Goal: Task Accomplishment & Management: Complete application form

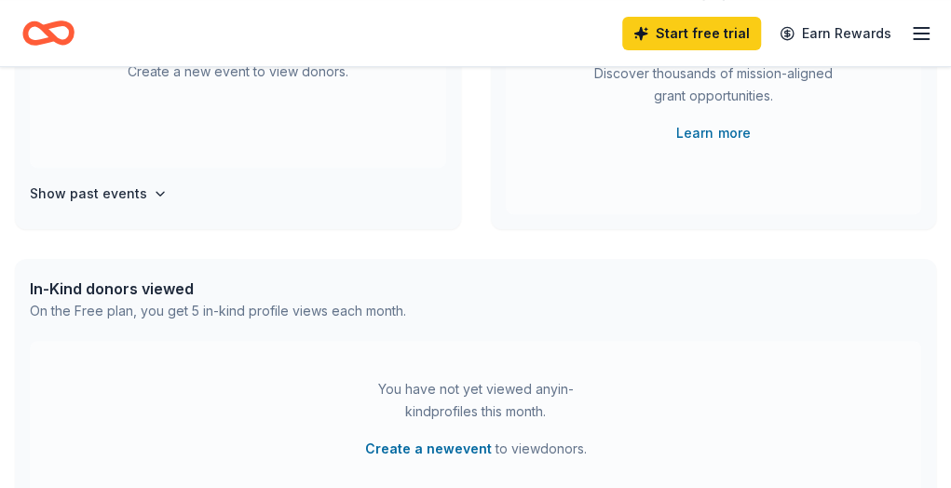
scroll to position [280, 0]
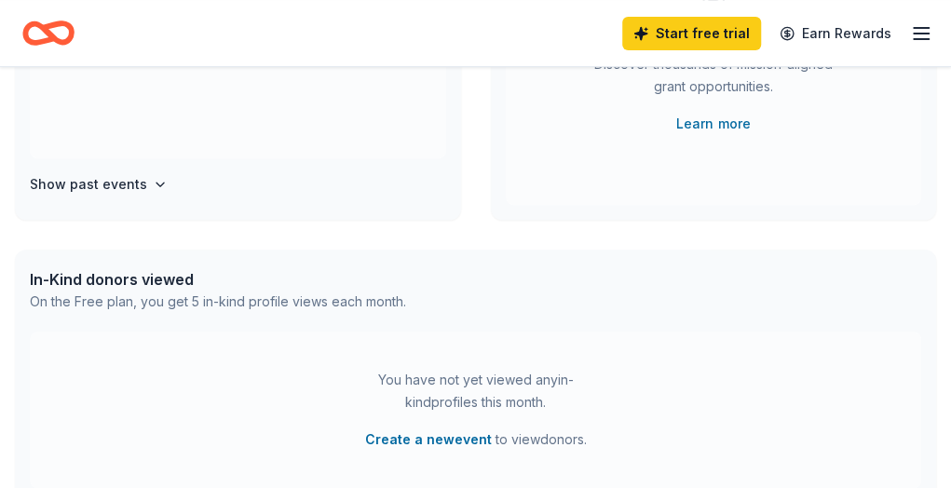
click at [177, 196] on div "Show past events" at bounding box center [238, 184] width 417 height 22
click at [164, 186] on icon "button" at bounding box center [160, 185] width 7 height 4
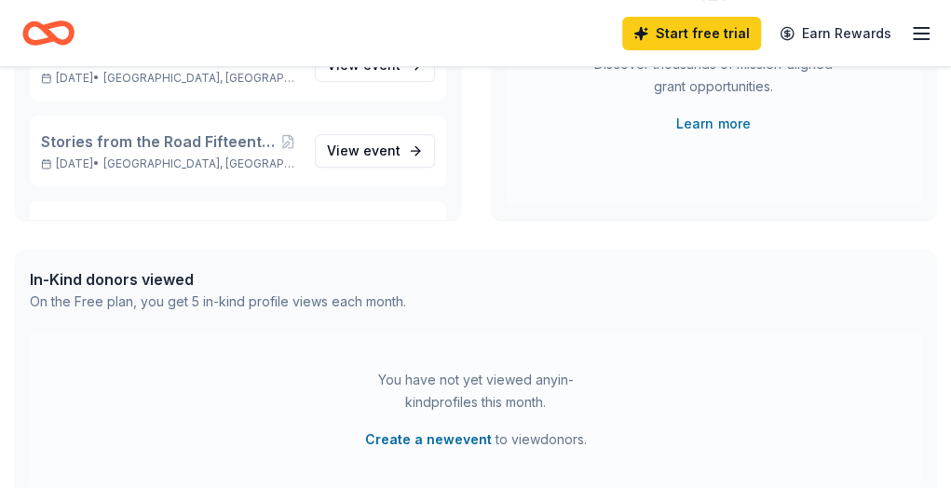
scroll to position [214, 0]
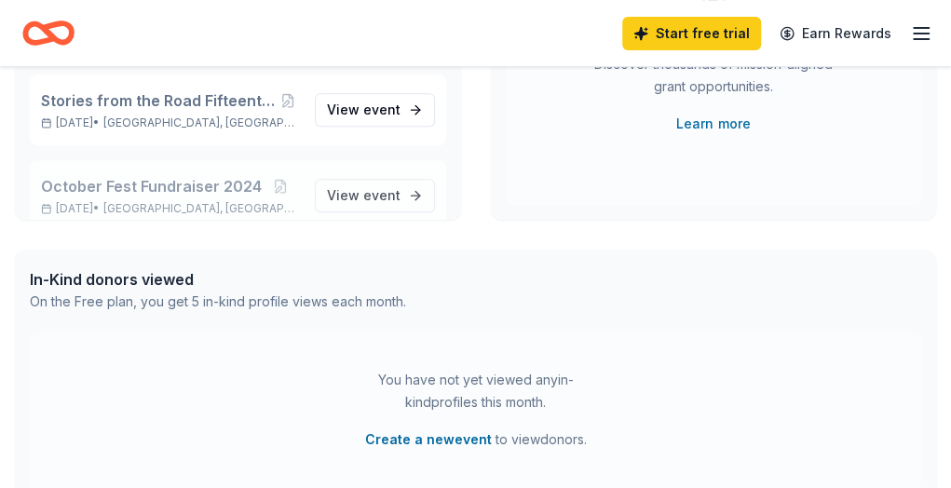
click at [178, 198] on span "October Fest Fundraiser 2024" at bounding box center [151, 186] width 221 height 22
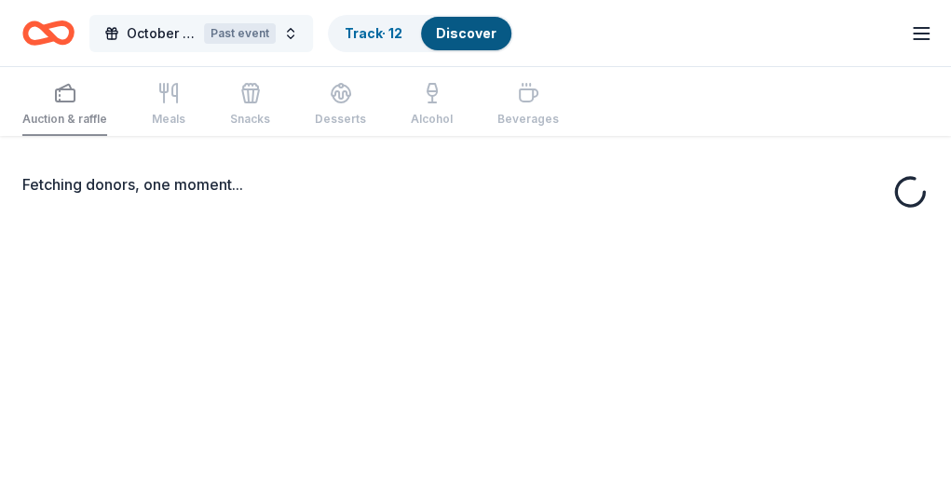
click at [188, 33] on span "October Fest Fundraiser 2024" at bounding box center [162, 33] width 70 height 22
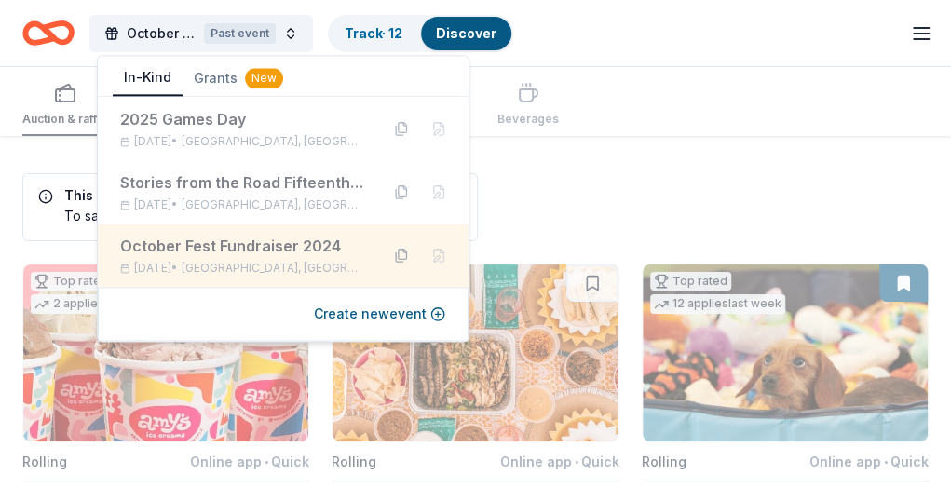
click at [397, 253] on button at bounding box center [402, 255] width 30 height 30
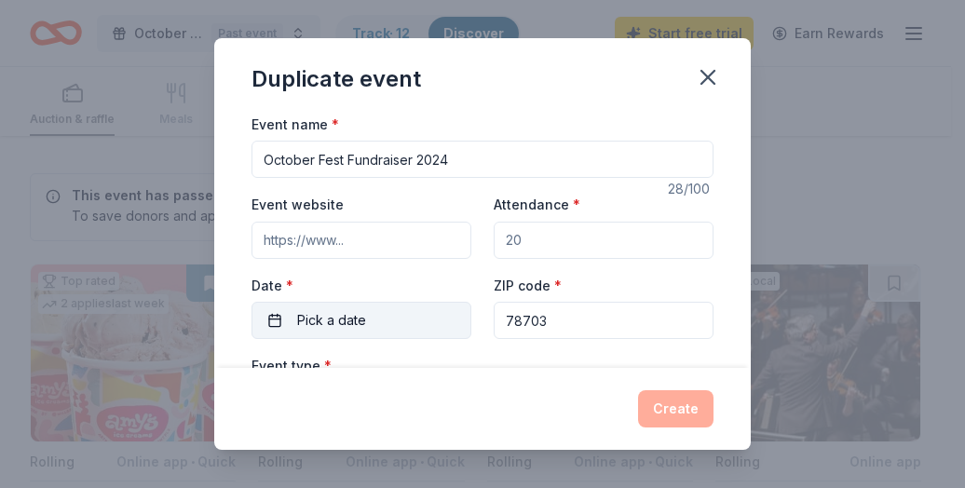
click at [414, 322] on button "Pick a date" at bounding box center [362, 320] width 220 height 37
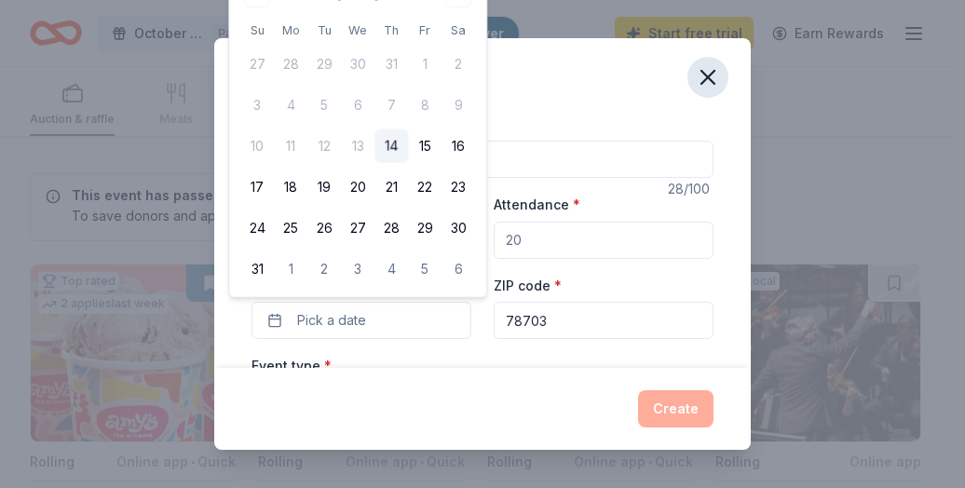
click at [716, 75] on icon "button" at bounding box center [708, 77] width 26 height 26
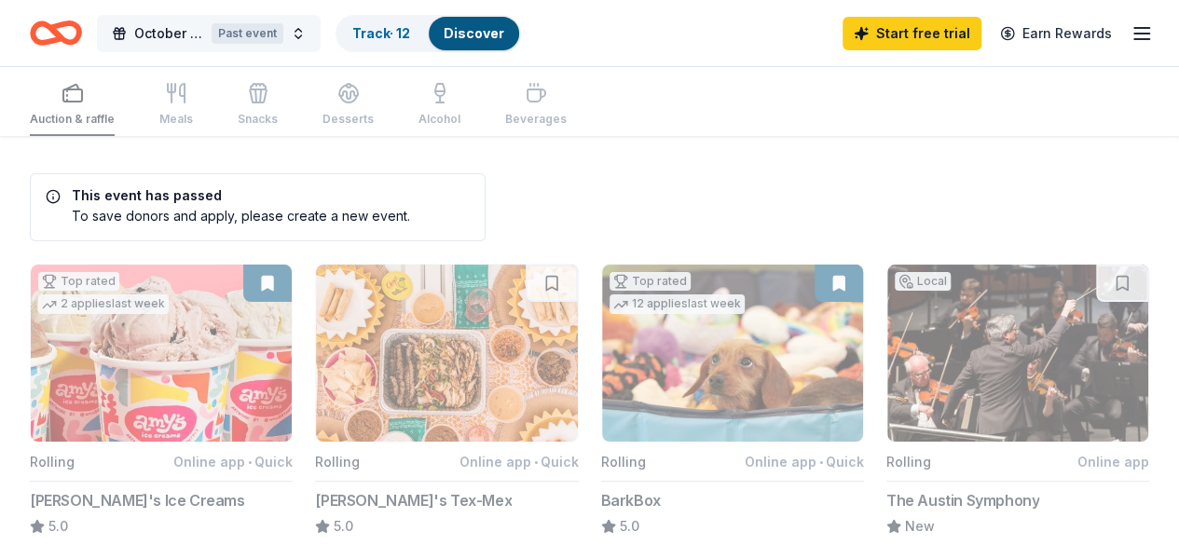
click at [200, 30] on span "October Fest Fundraiser 2024" at bounding box center [169, 33] width 70 height 22
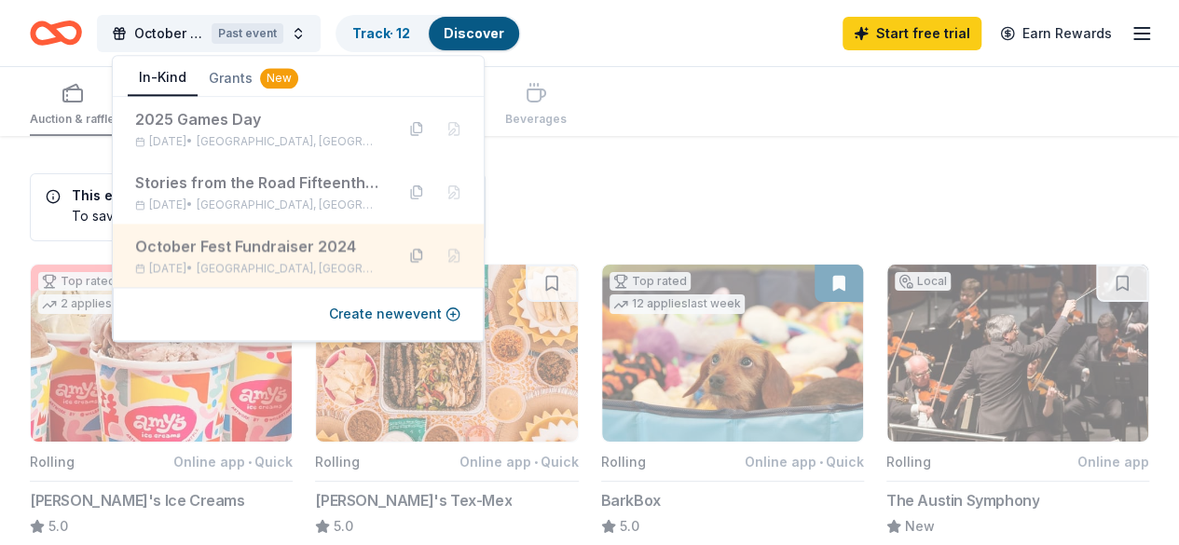
click at [423, 251] on button at bounding box center [417, 255] width 30 height 30
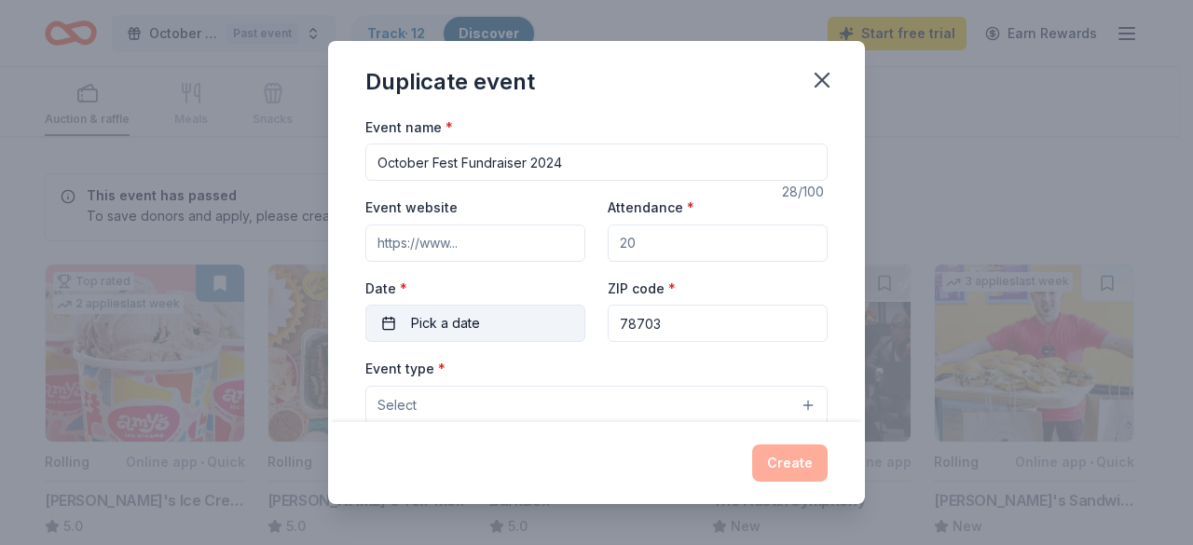
click at [508, 327] on button "Pick a date" at bounding box center [475, 323] width 220 height 37
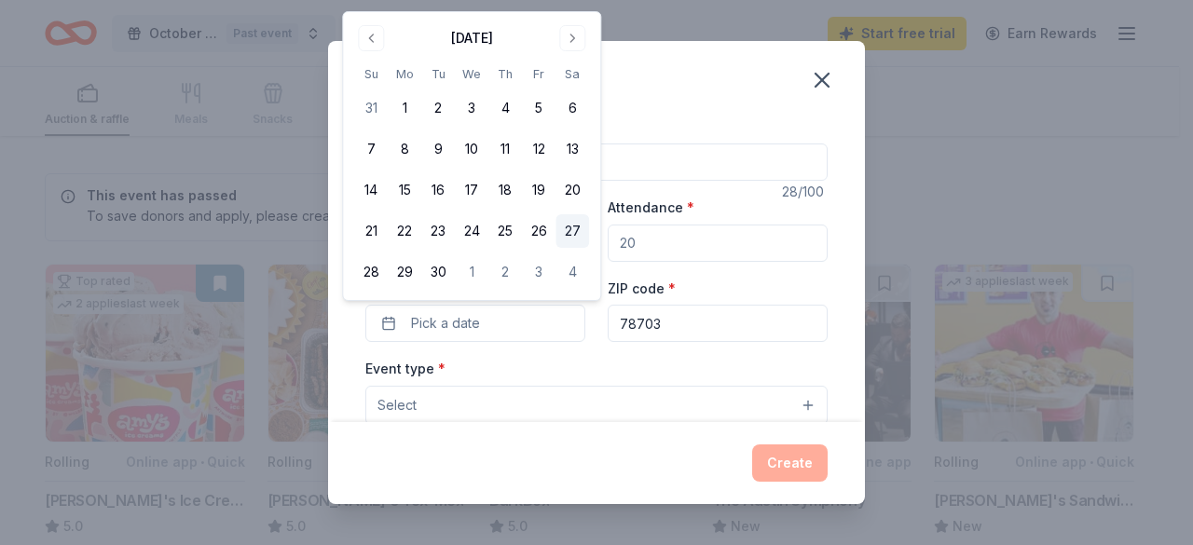
click at [575, 237] on button "27" at bounding box center [572, 231] width 34 height 34
click at [578, 371] on div "Event type * Select" at bounding box center [596, 391] width 462 height 68
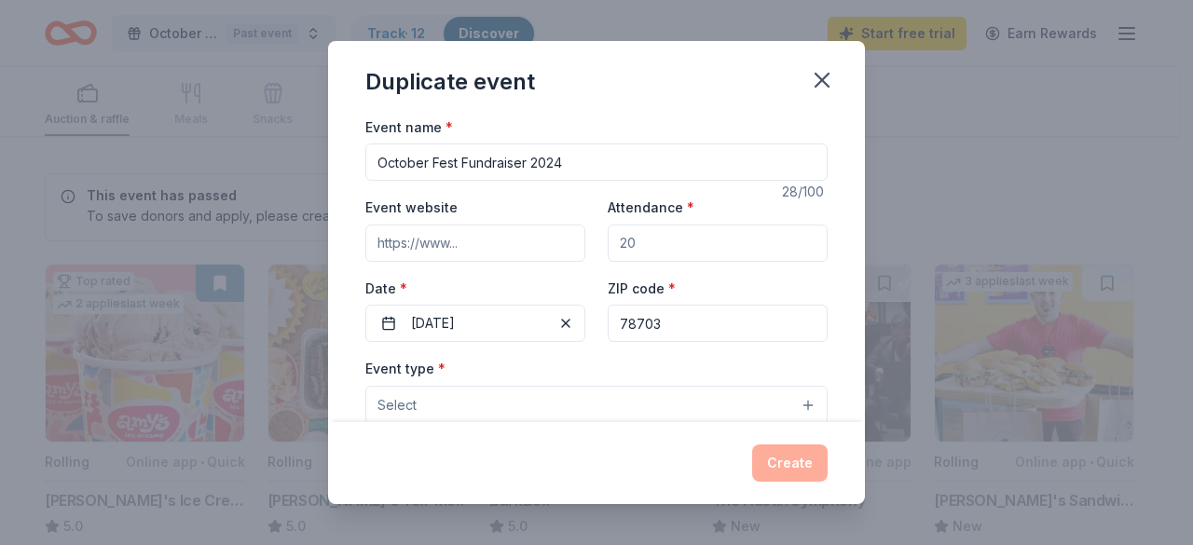
click at [658, 163] on input "October Fest Fundraiser 2024" at bounding box center [596, 161] width 462 height 37
type input "October Fest Fundraiser 2025"
click at [441, 244] on input "Event website" at bounding box center [475, 243] width 220 height 37
paste input "https://www.theshareway.com/discover?eventId=7b058827-1331-45f7-a0d1-e590074821…"
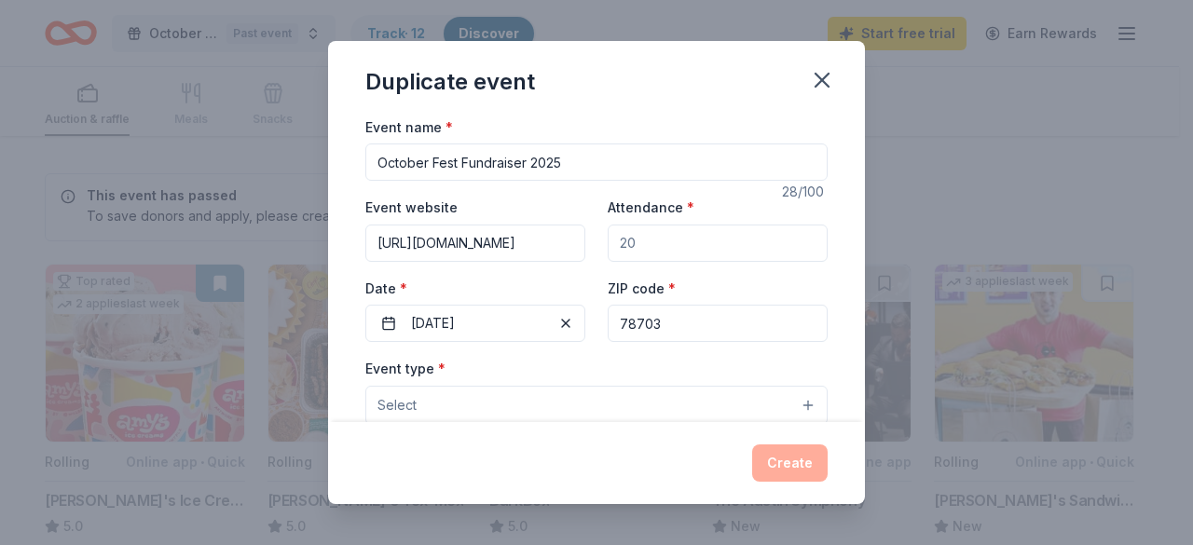
type input "https://www.theshareway.com/discover?eventId=7b058827-1331-45f7-a0d1-e590074821…"
click at [762, 241] on input "Attendance *" at bounding box center [718, 243] width 220 height 37
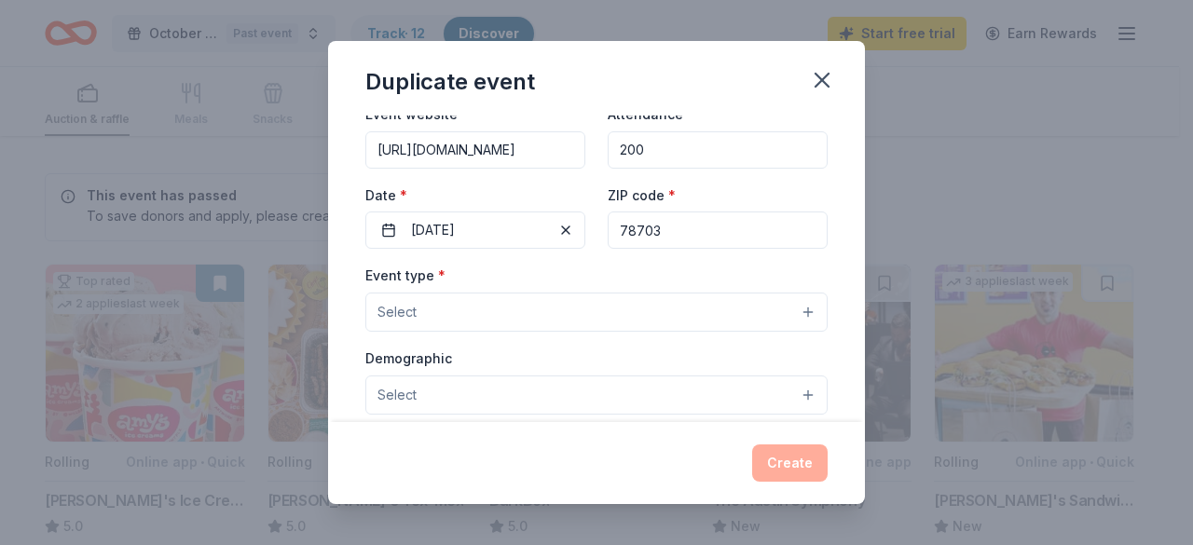
type input "200"
click at [572, 312] on button "Select" at bounding box center [596, 312] width 462 height 39
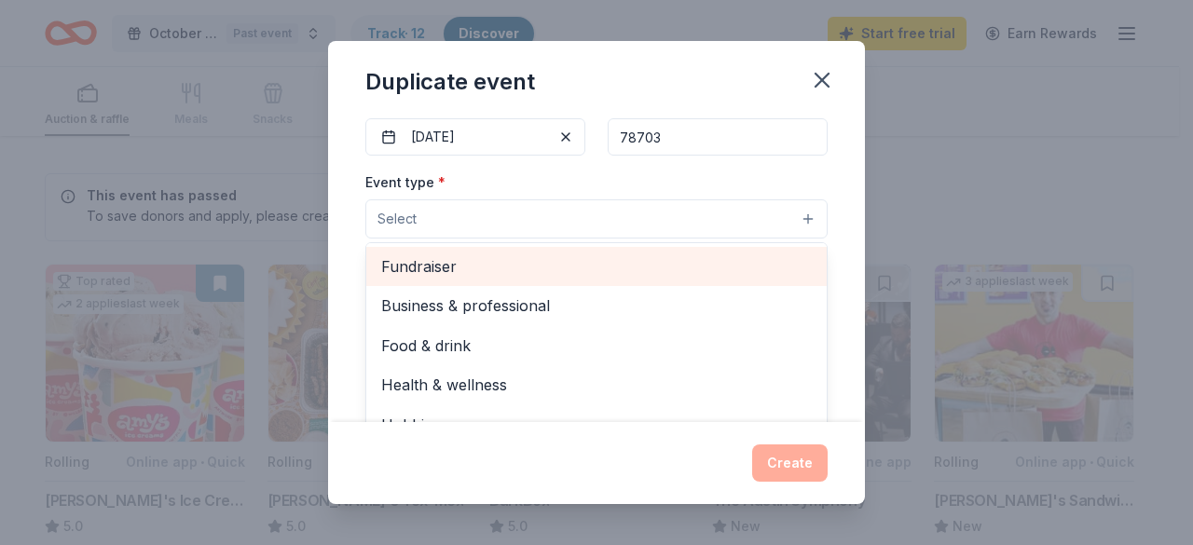
click at [499, 267] on span "Fundraiser" at bounding box center [596, 266] width 430 height 24
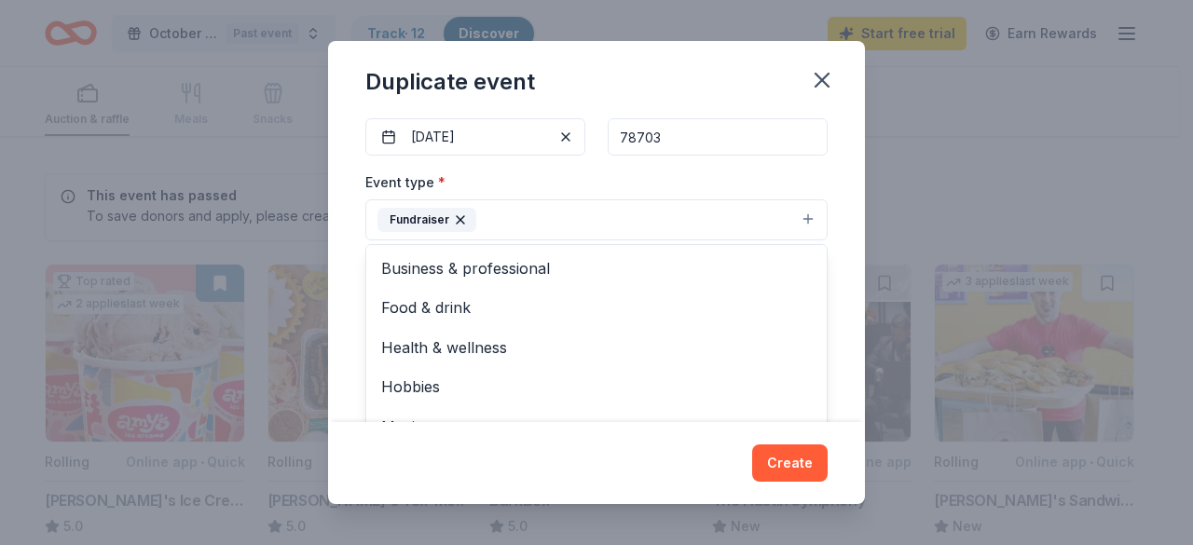
click at [845, 289] on div "Event name * October Fest Fundraiser 2025 28 /100 Event website https://www.the…" at bounding box center [596, 269] width 537 height 307
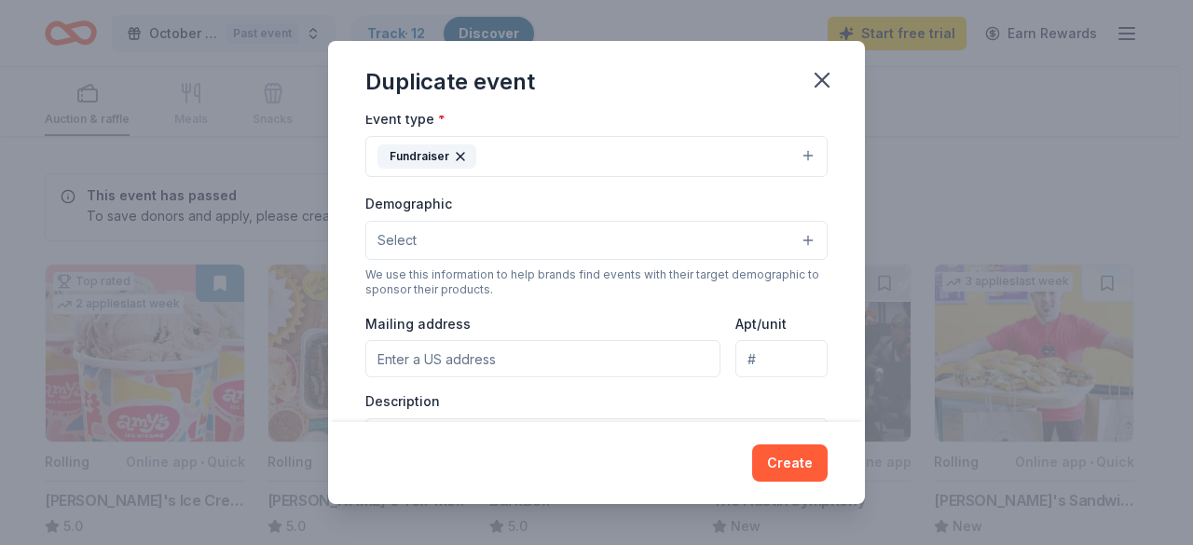
scroll to position [280, 0]
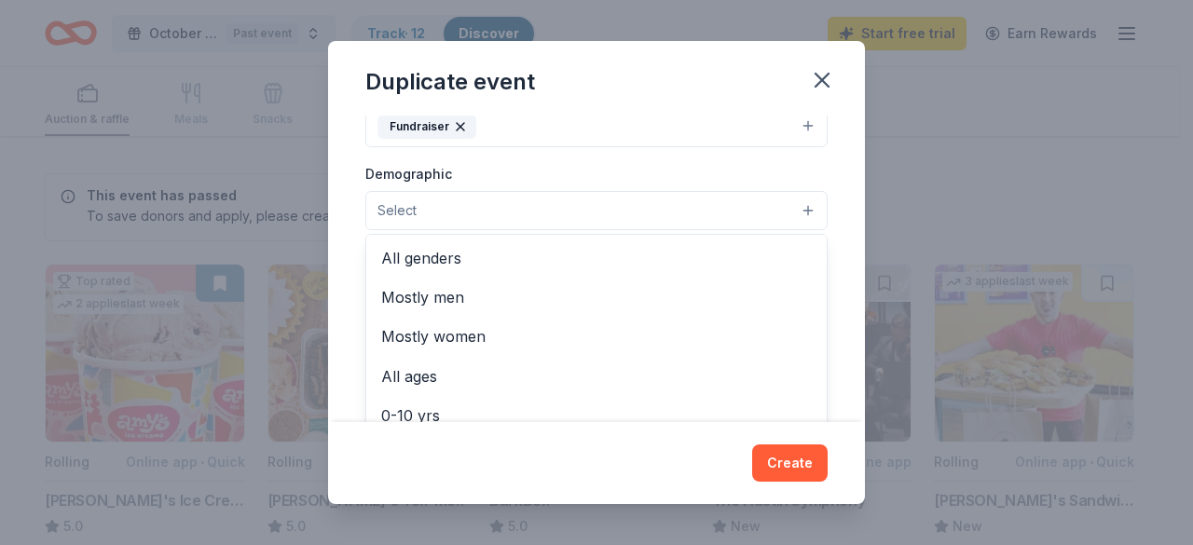
click at [549, 214] on button "Select" at bounding box center [596, 210] width 462 height 39
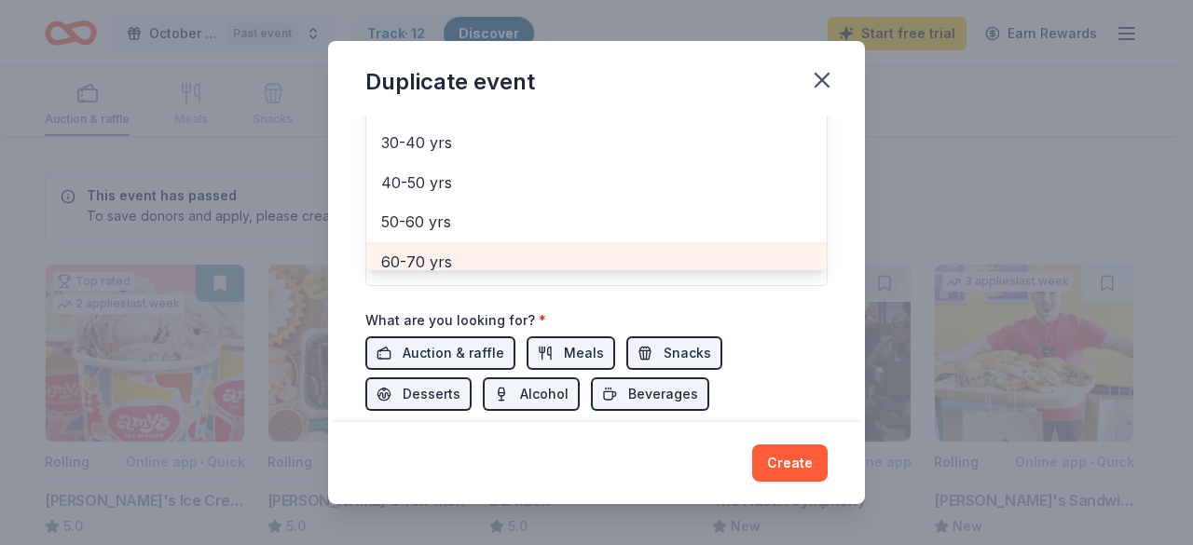
scroll to position [298, 0]
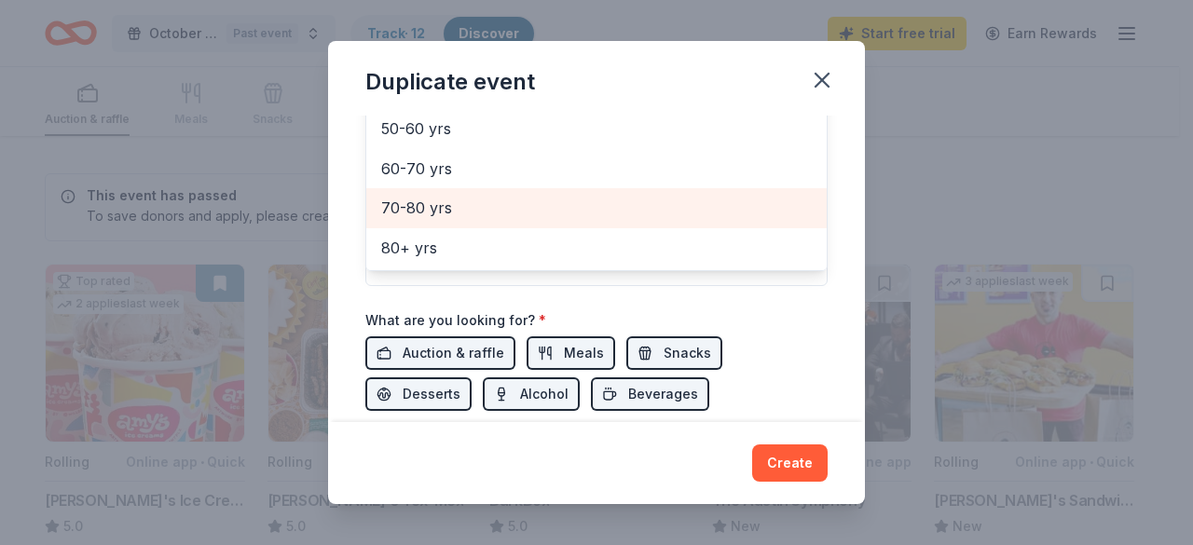
click at [480, 202] on span "70-80 yrs" at bounding box center [596, 208] width 430 height 24
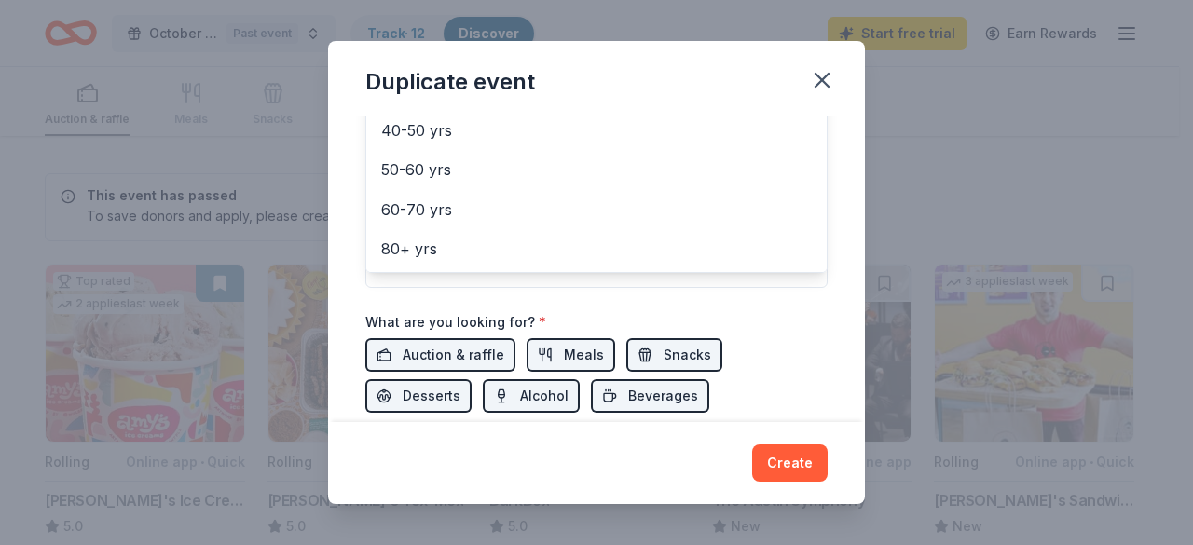
click at [754, 331] on div "Event name * October Fest Fundraiser 2025 28 /100 Event website https://www.the…" at bounding box center [596, 82] width 462 height 865
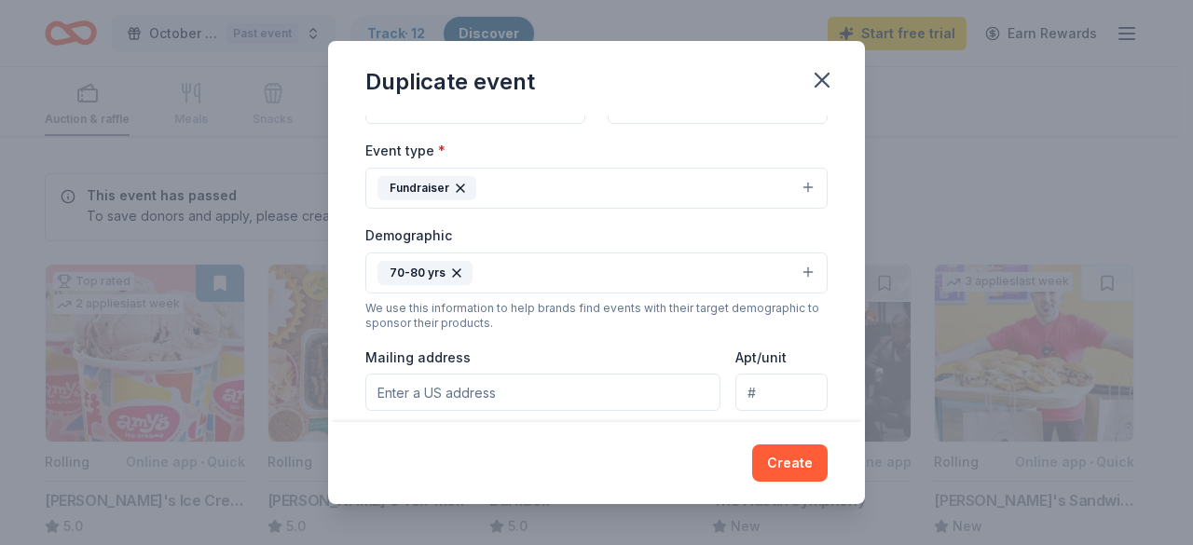
click at [688, 262] on button "70-80 yrs" at bounding box center [596, 273] width 462 height 41
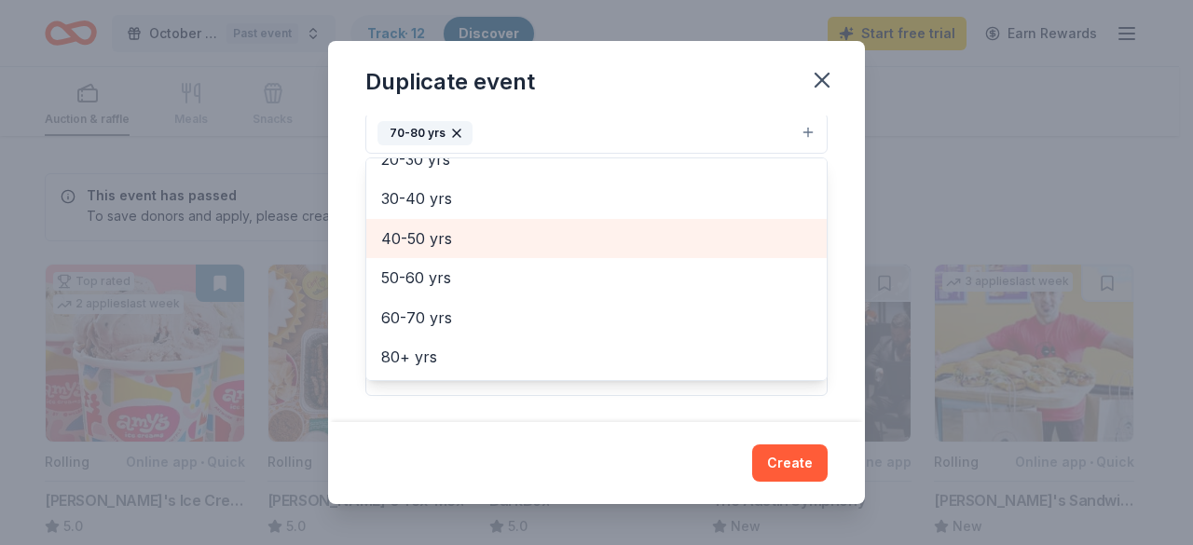
scroll to position [498, 0]
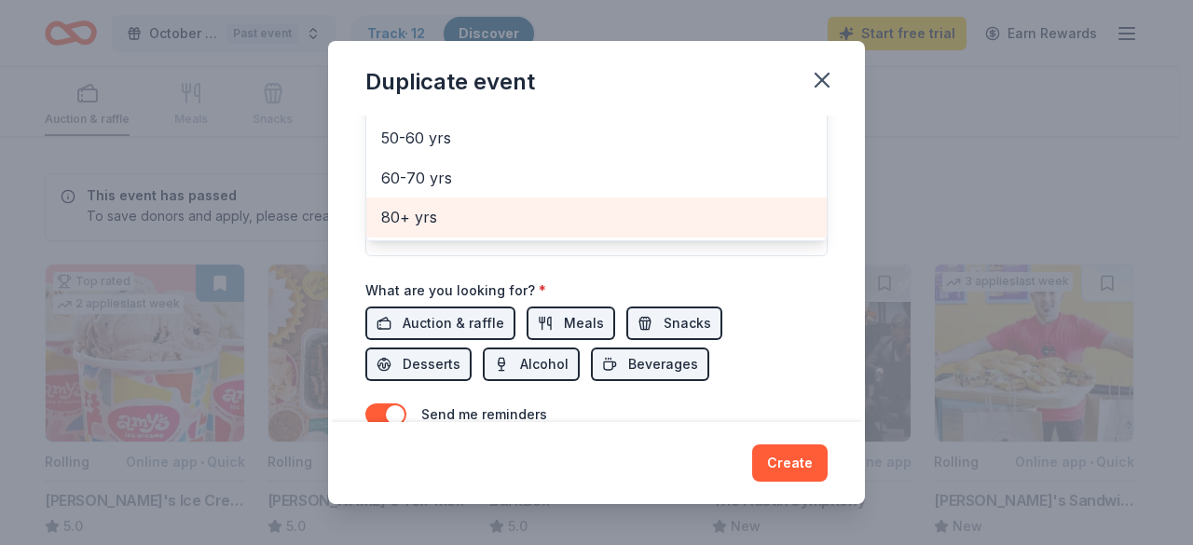
click at [557, 216] on span "80+ yrs" at bounding box center [596, 217] width 430 height 24
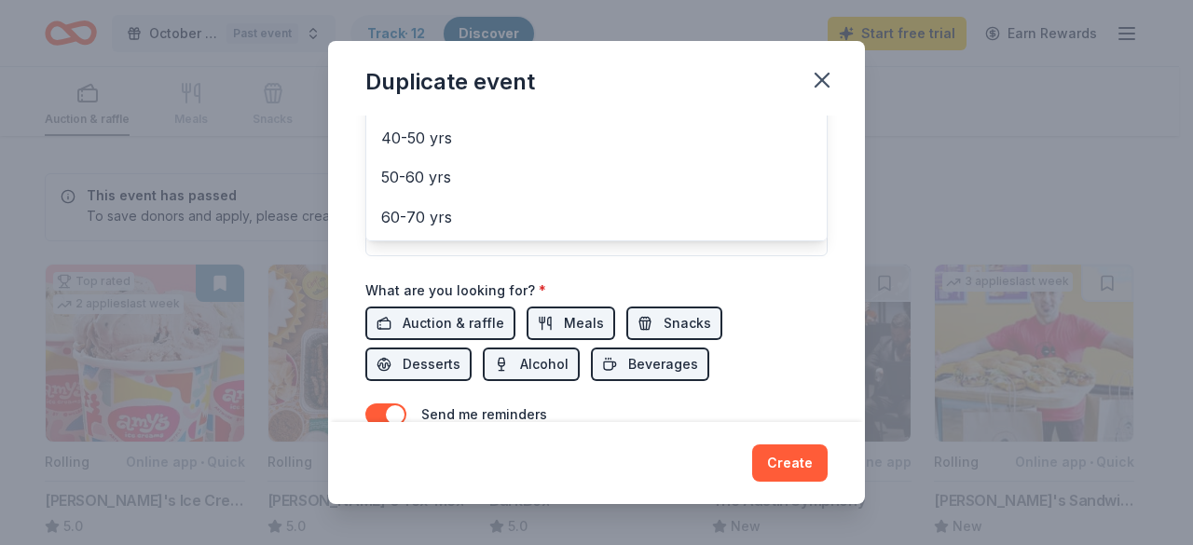
click at [729, 295] on div "Event name * October Fest Fundraiser 2025 28 /100 Event website https://www.the…" at bounding box center [596, 50] width 462 height 865
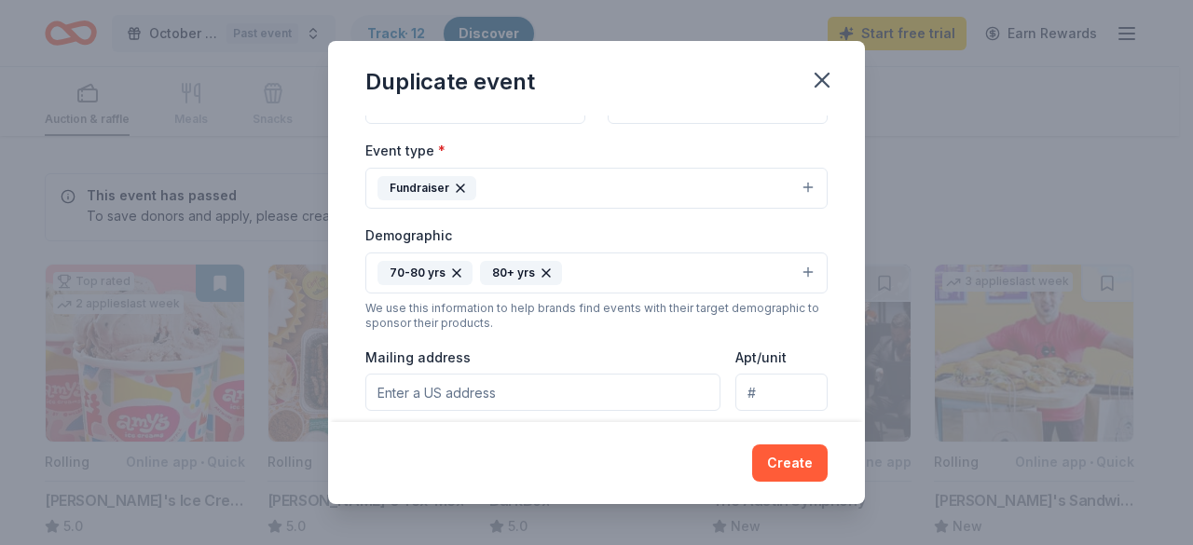
scroll to position [311, 0]
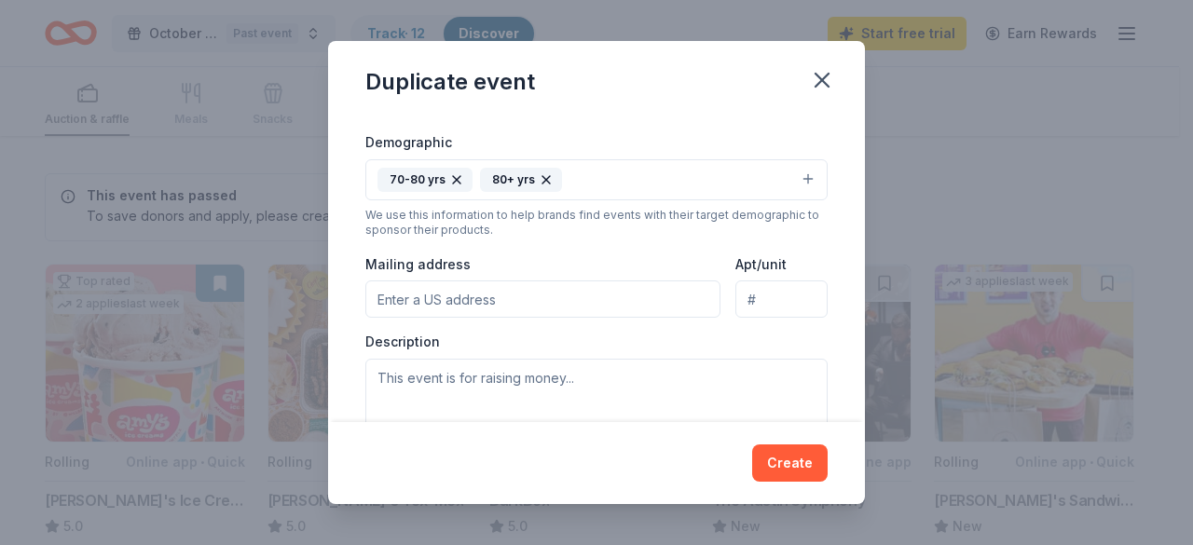
click at [641, 297] on input "Mailing address" at bounding box center [542, 298] width 355 height 37
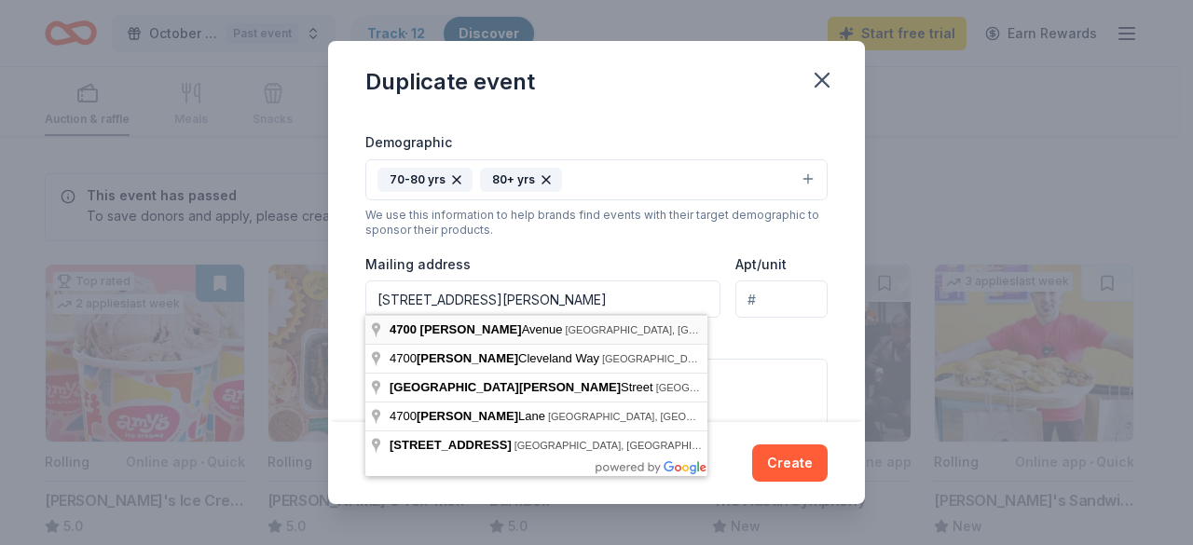
type input "4700 Grover Avenue, Austin, TX, 78756"
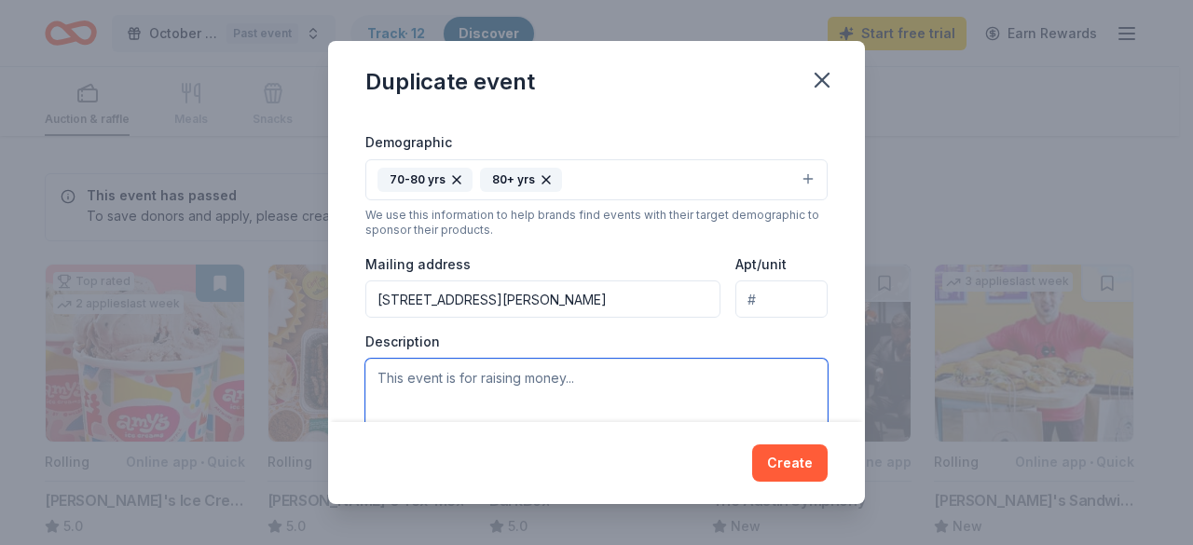
click at [626, 378] on textarea at bounding box center [596, 401] width 462 height 84
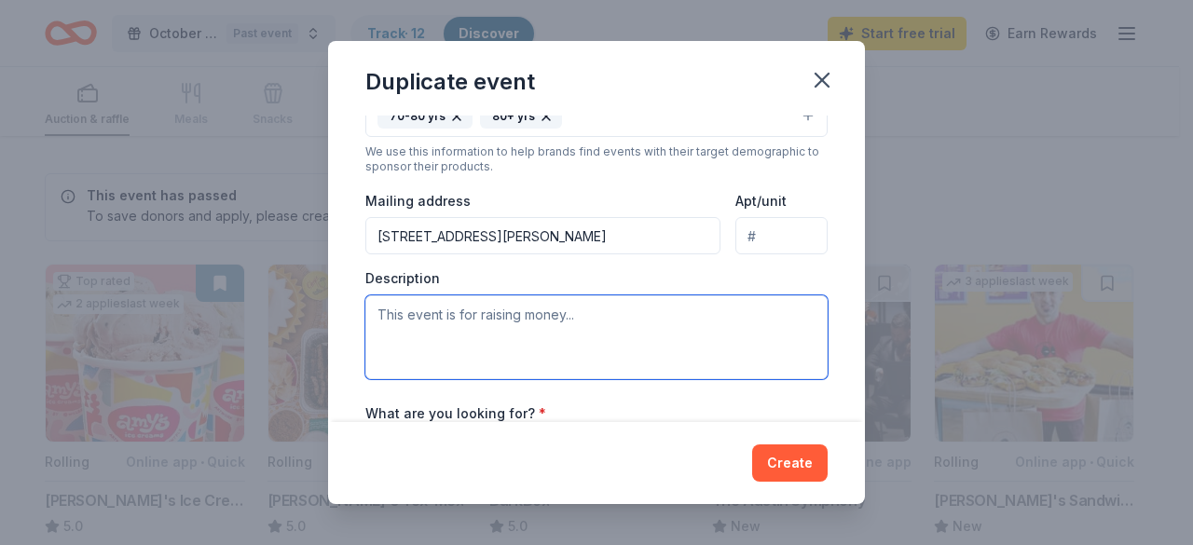
scroll to position [404, 0]
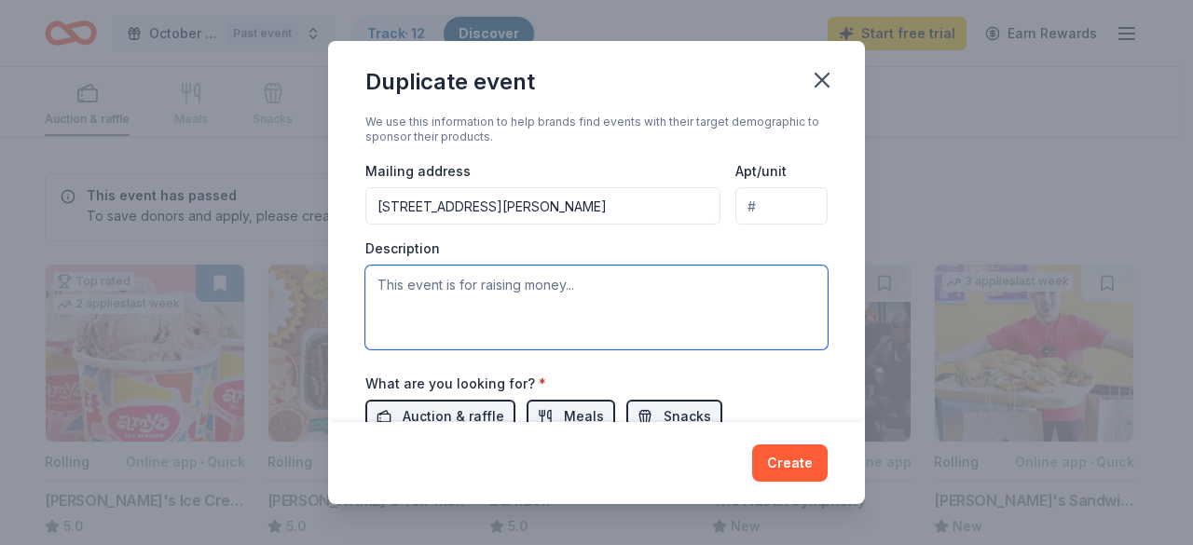
paste textarea "Oktoberfest is a great way to help us raise the necessary funds needed to creat…"
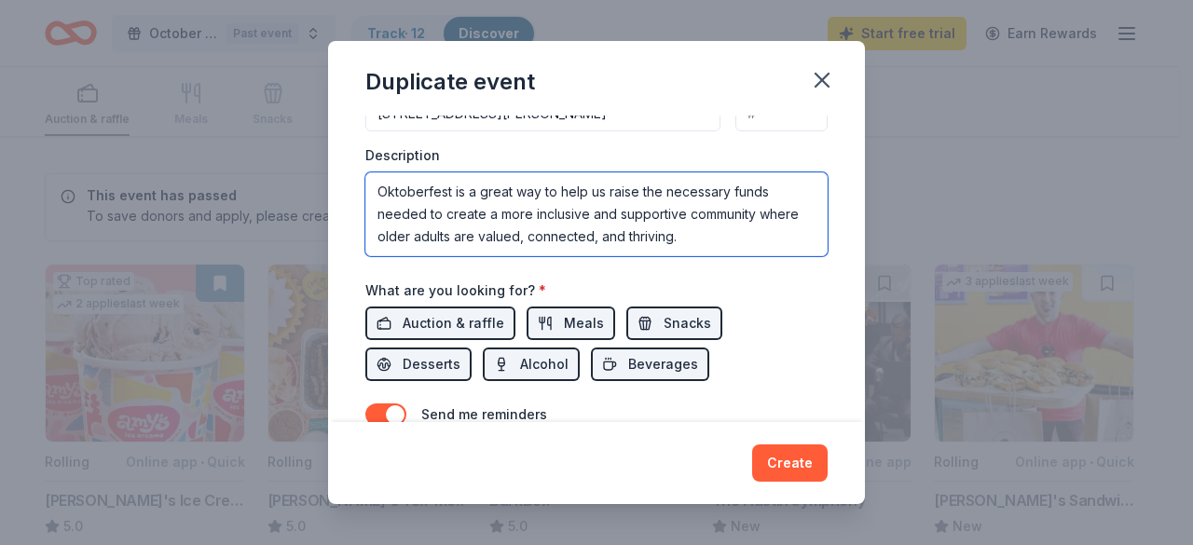
scroll to position [591, 0]
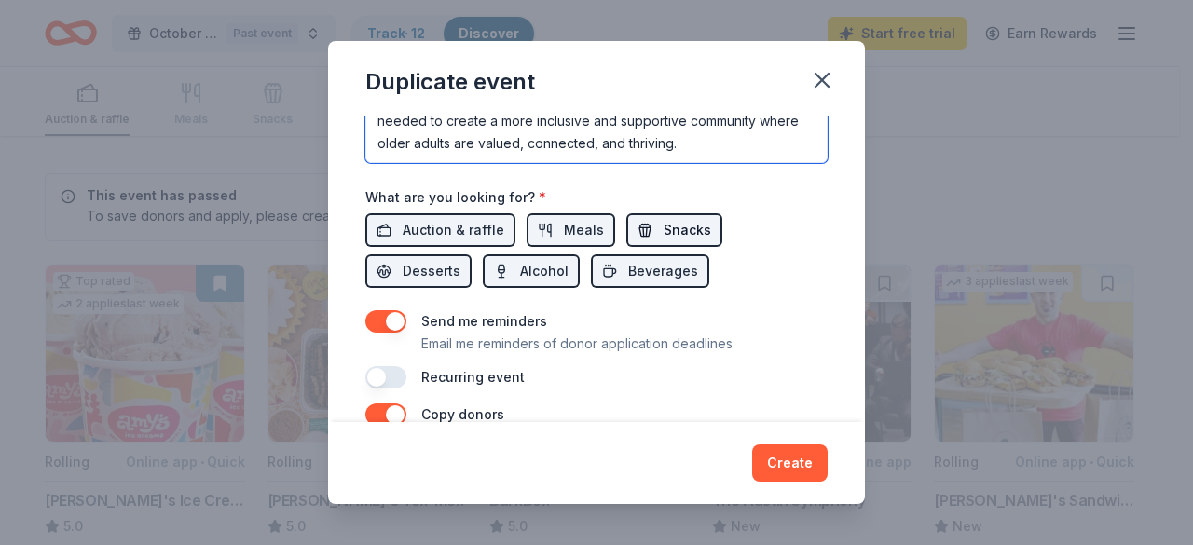
type textarea "Oktoberfest is a great way to help us raise the necessary funds needed to creat…"
click at [703, 228] on button "Snacks" at bounding box center [674, 230] width 96 height 34
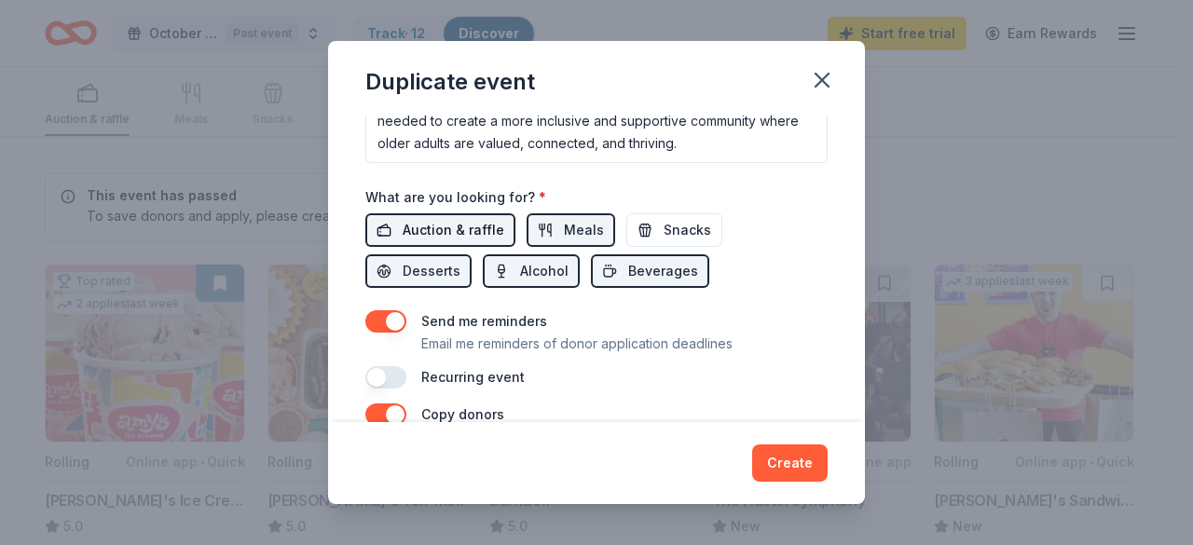
click at [447, 222] on span "Auction & raffle" at bounding box center [454, 230] width 102 height 22
click at [449, 262] on span "Desserts" at bounding box center [432, 271] width 58 height 22
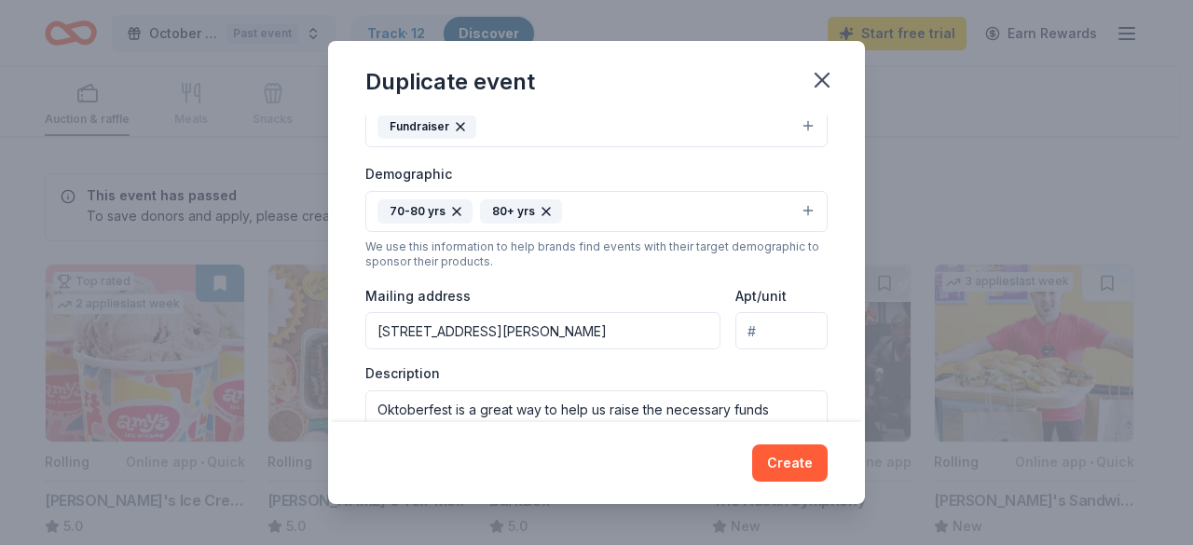
scroll to position [373, 0]
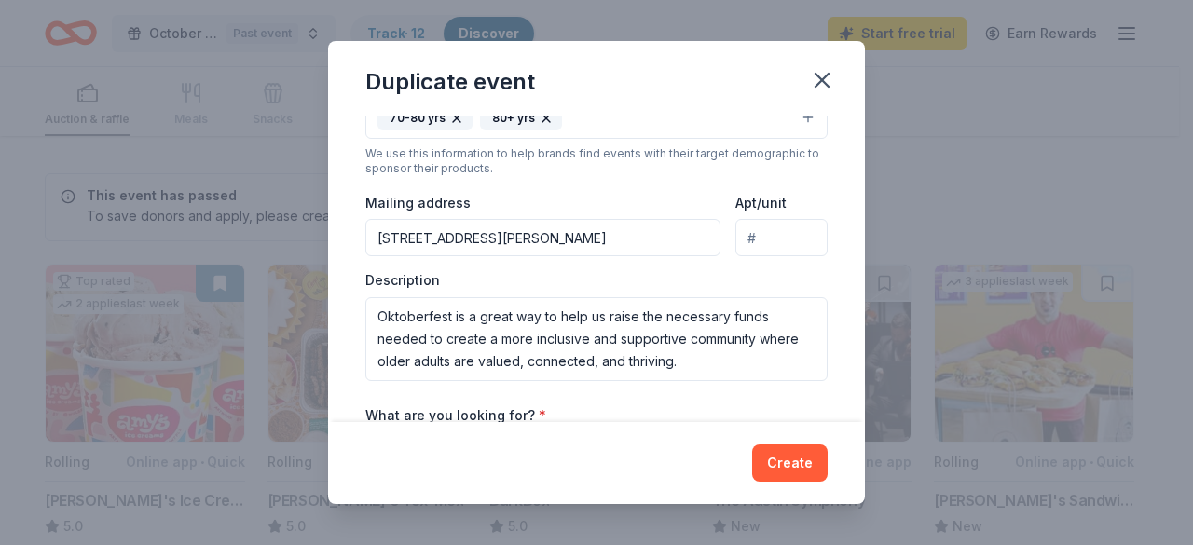
click at [373, 234] on input "4700 Grover Avenue, Austin, TX, 78756" at bounding box center [542, 237] width 355 height 37
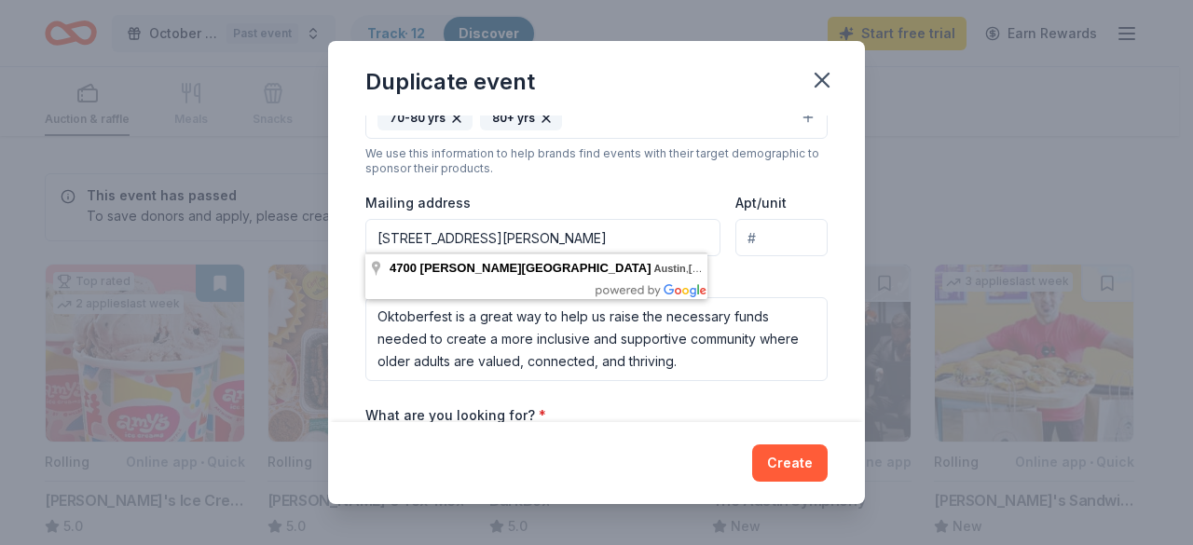
paste input "First Unitarian Universalist Church"
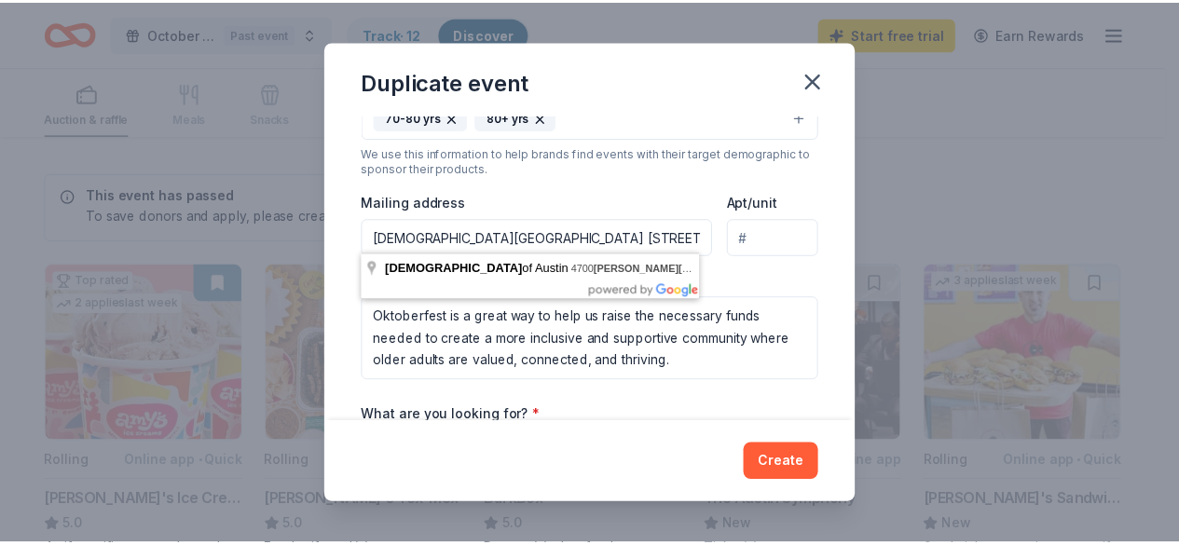
scroll to position [466, 0]
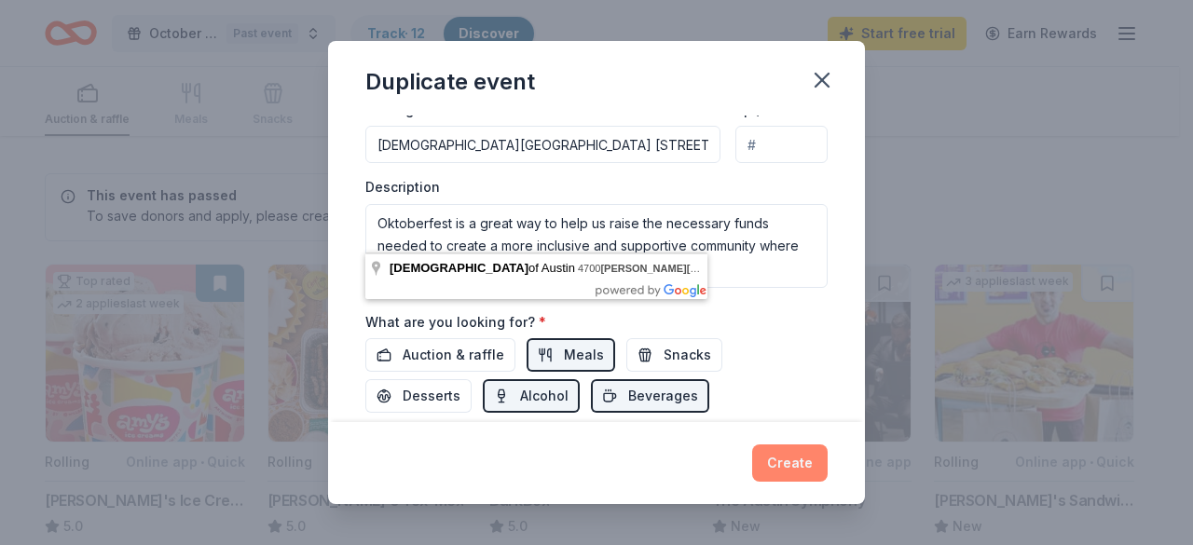
type input "First Unitarian Universalist Church 4700 Grover Avenue, Austin, TX, 78756"
click at [784, 439] on button "Create" at bounding box center [789, 462] width 75 height 37
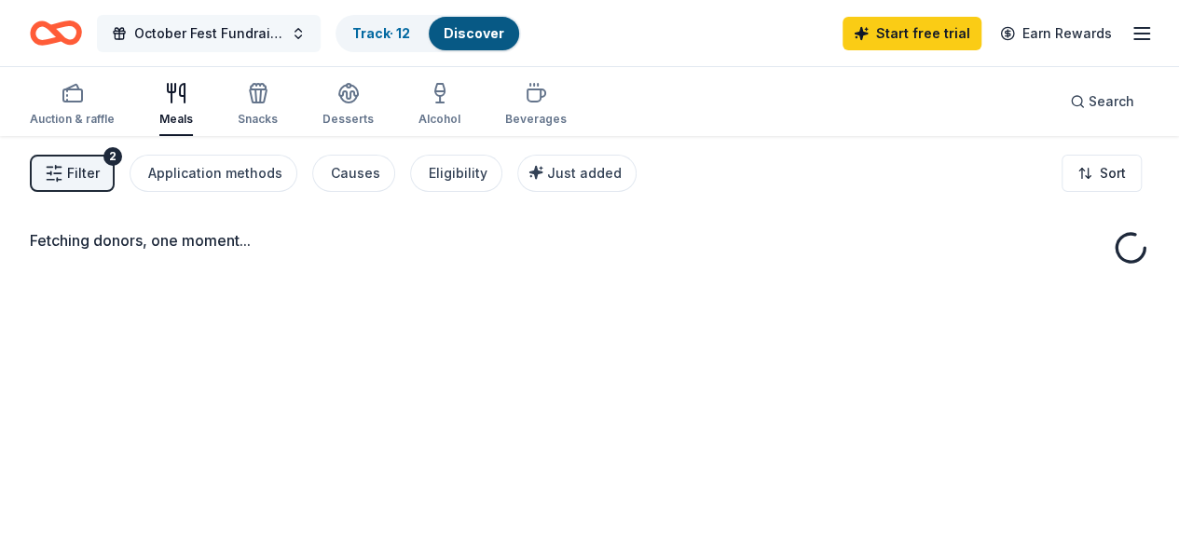
click at [212, 30] on span "October Fest Fundraiser 2025" at bounding box center [208, 33] width 149 height 22
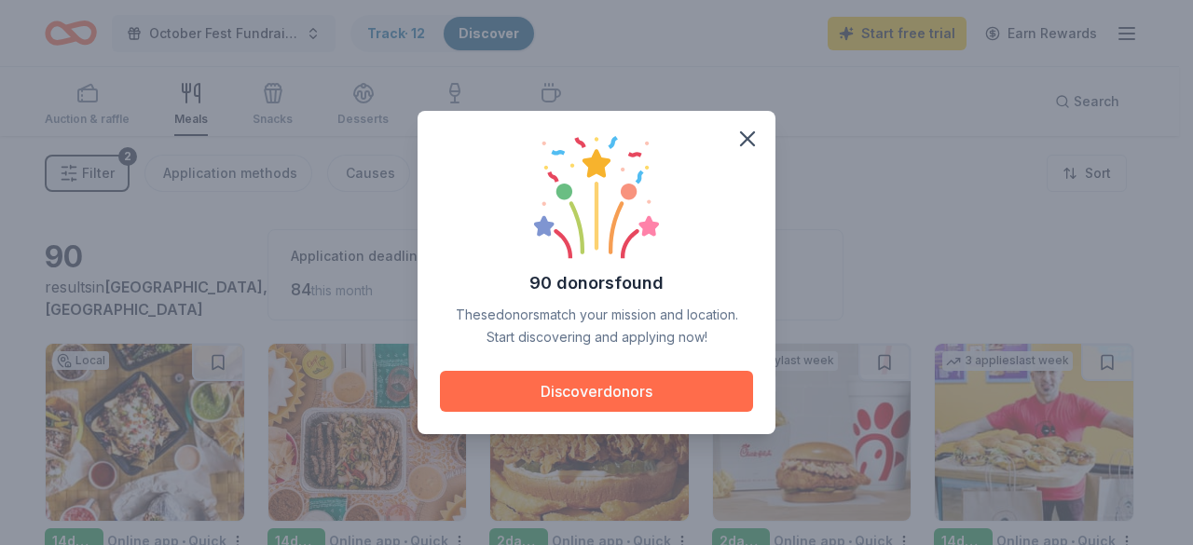
click at [678, 402] on button "Discover donors" at bounding box center [596, 391] width 313 height 41
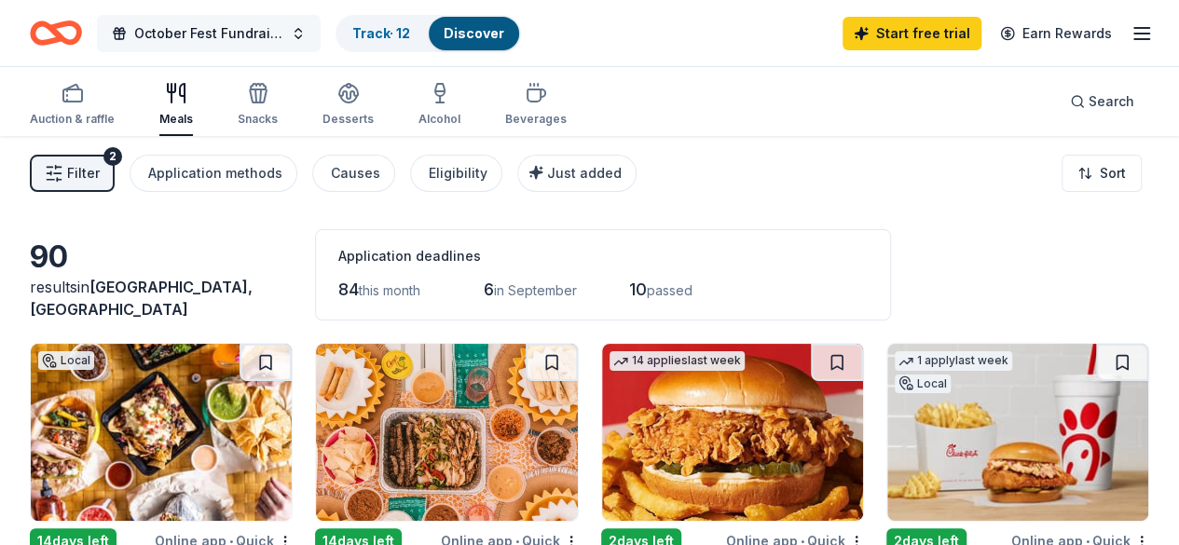
click at [257, 27] on span "October Fest Fundraiser 2025" at bounding box center [208, 33] width 149 height 22
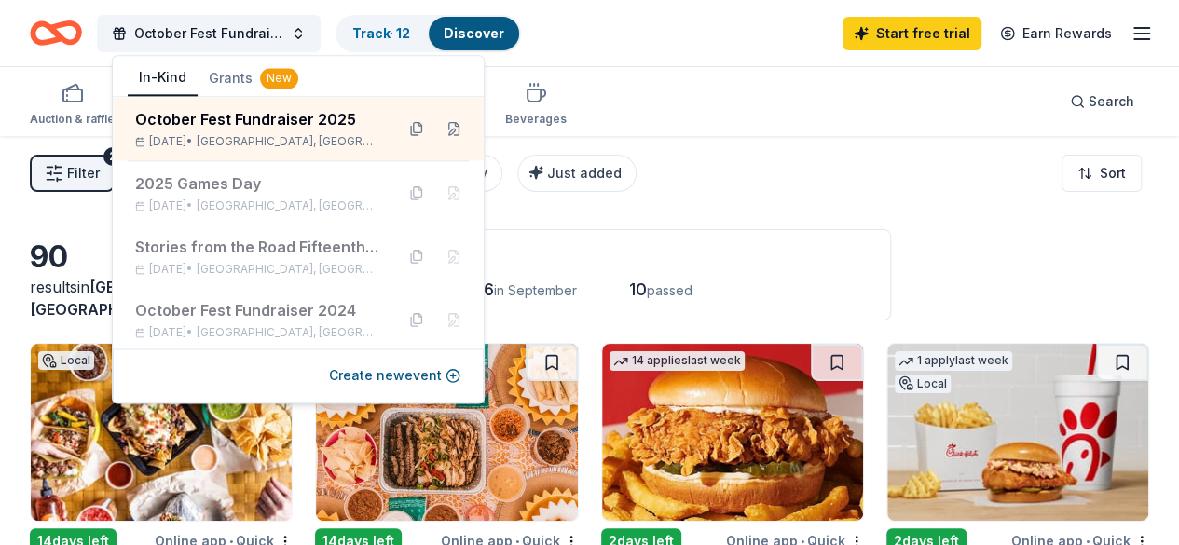
click at [827, 247] on div "Application deadlines" at bounding box center [602, 256] width 529 height 22
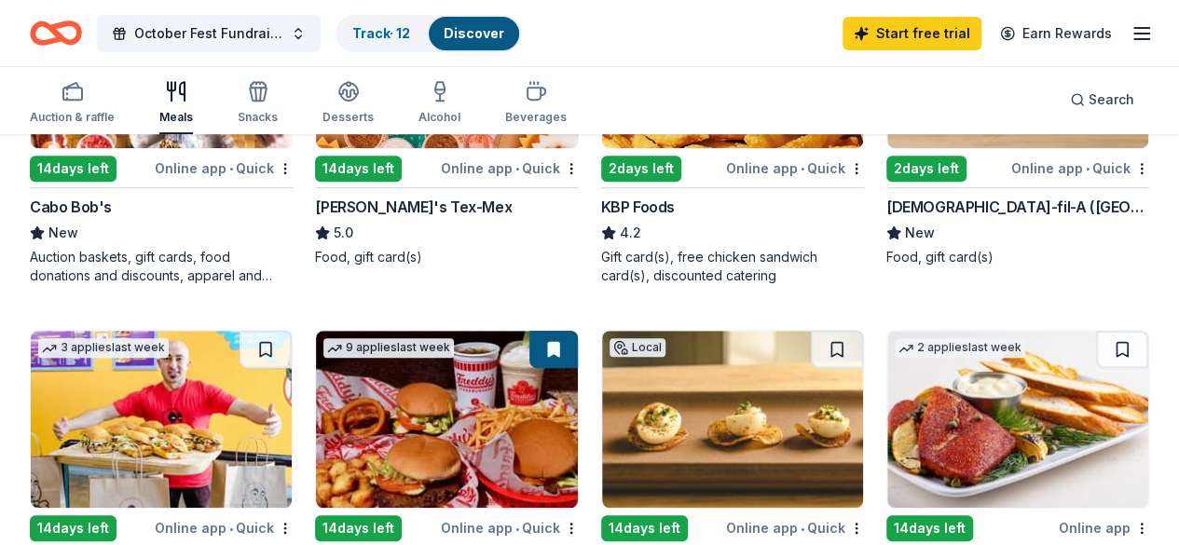
scroll to position [466, 0]
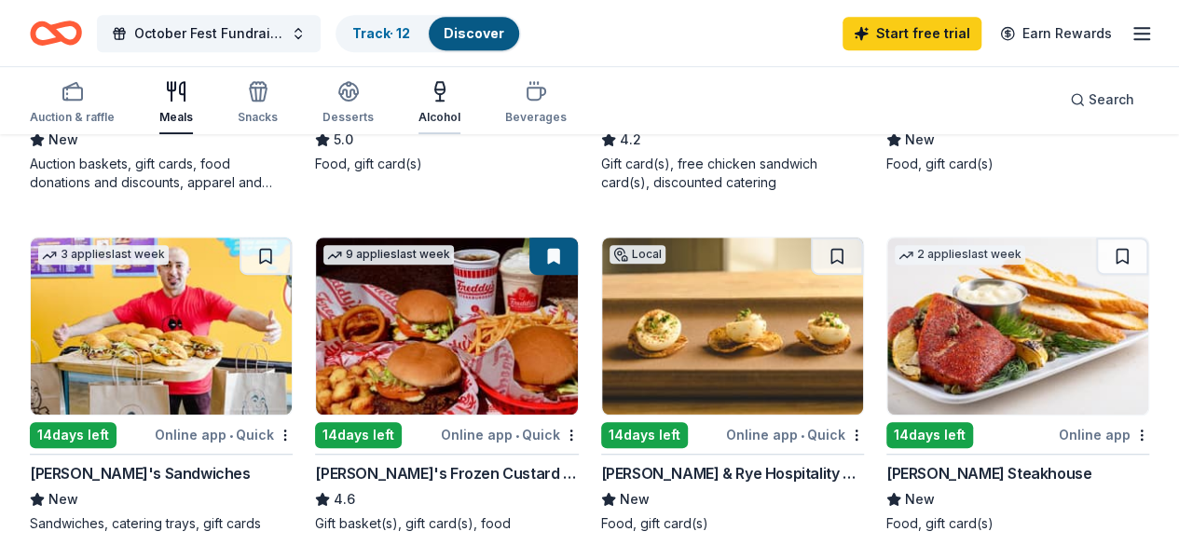
click at [432, 94] on div "button" at bounding box center [439, 91] width 42 height 22
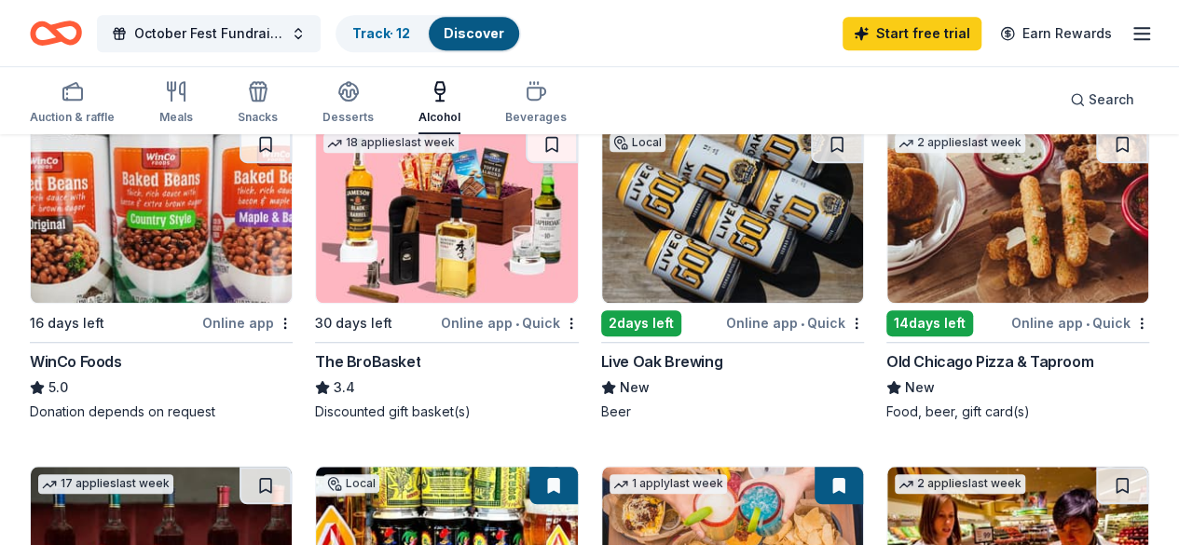
scroll to position [466, 0]
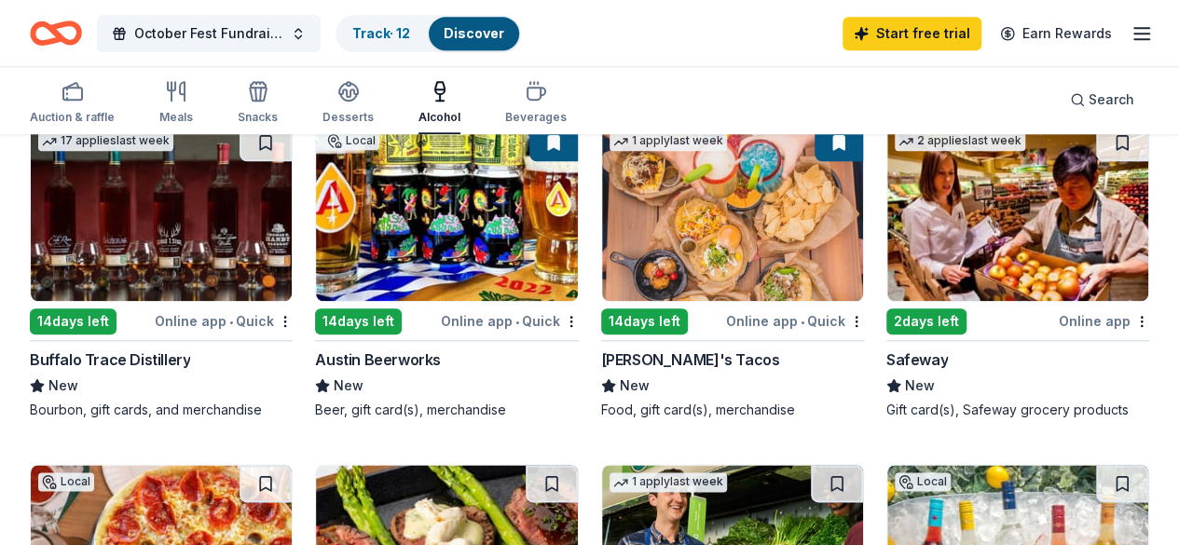
scroll to position [932, 0]
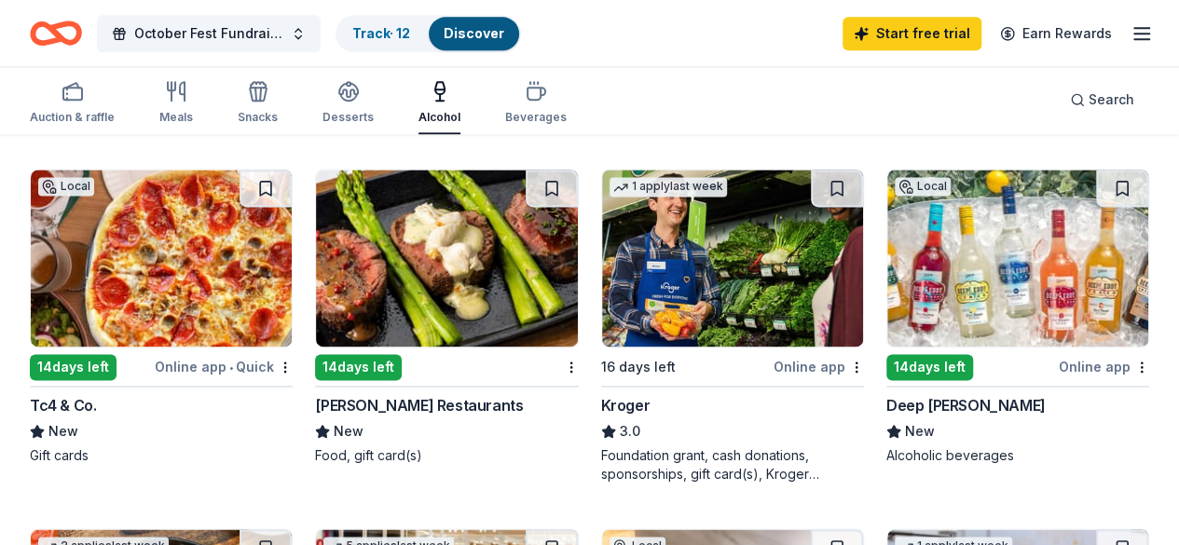
scroll to position [1305, 0]
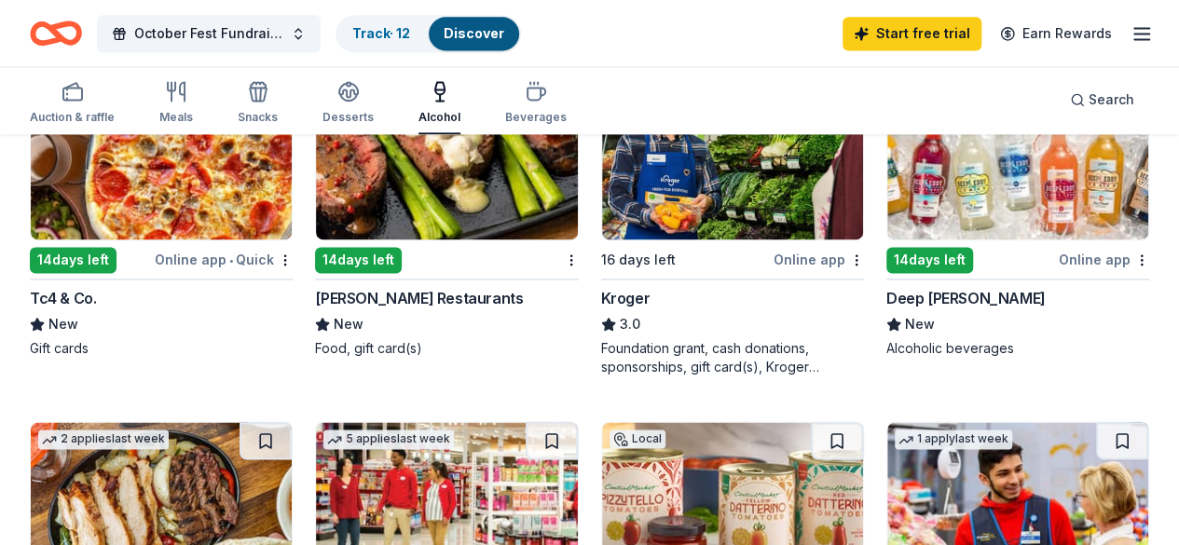
click at [887, 239] on img at bounding box center [1017, 150] width 261 height 177
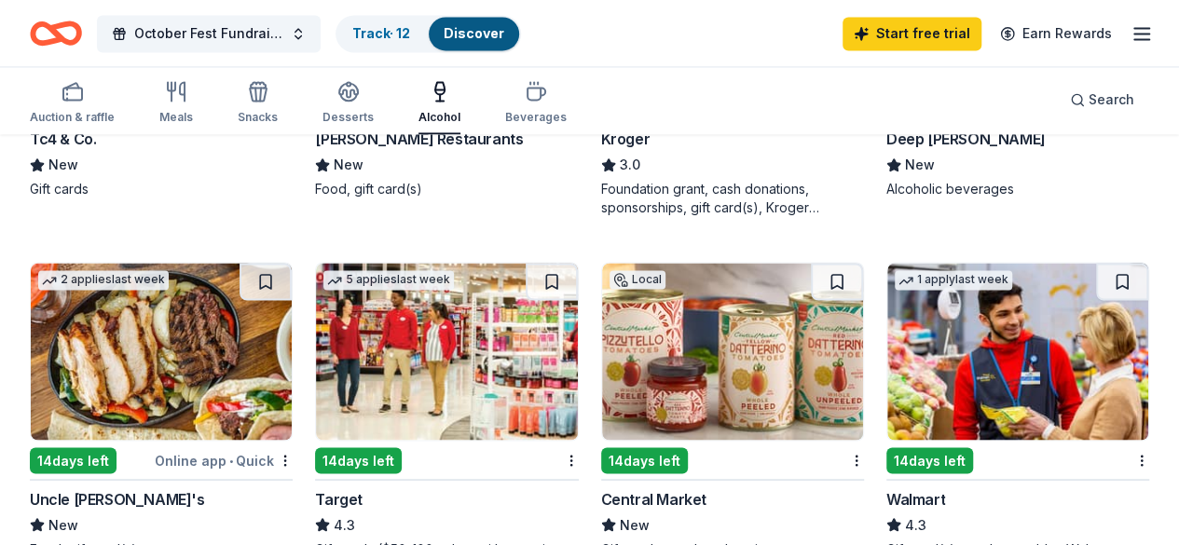
scroll to position [1398, 0]
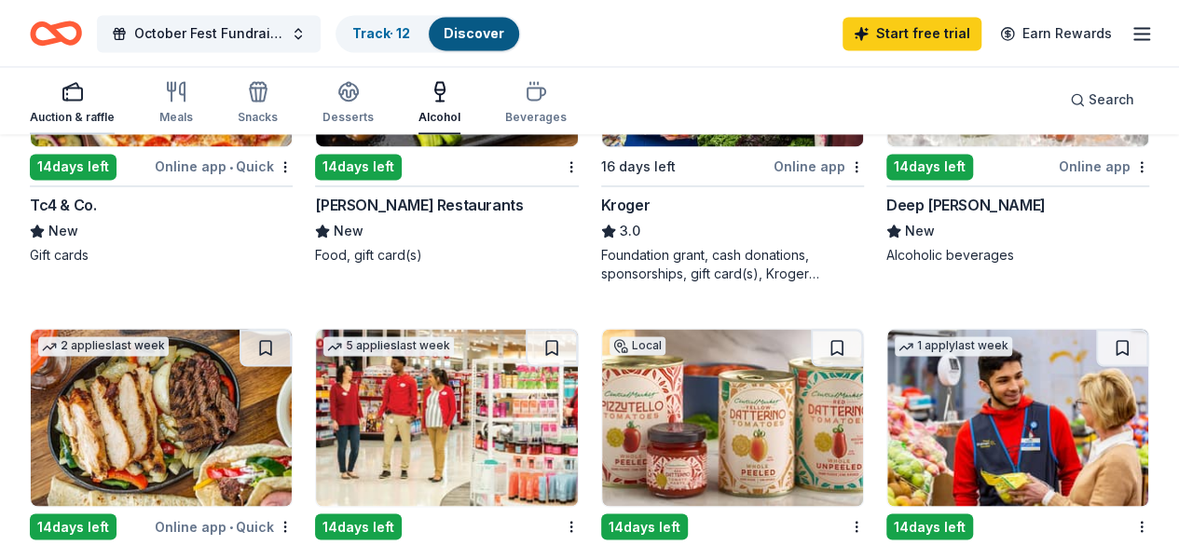
click at [71, 94] on div "button" at bounding box center [72, 91] width 85 height 22
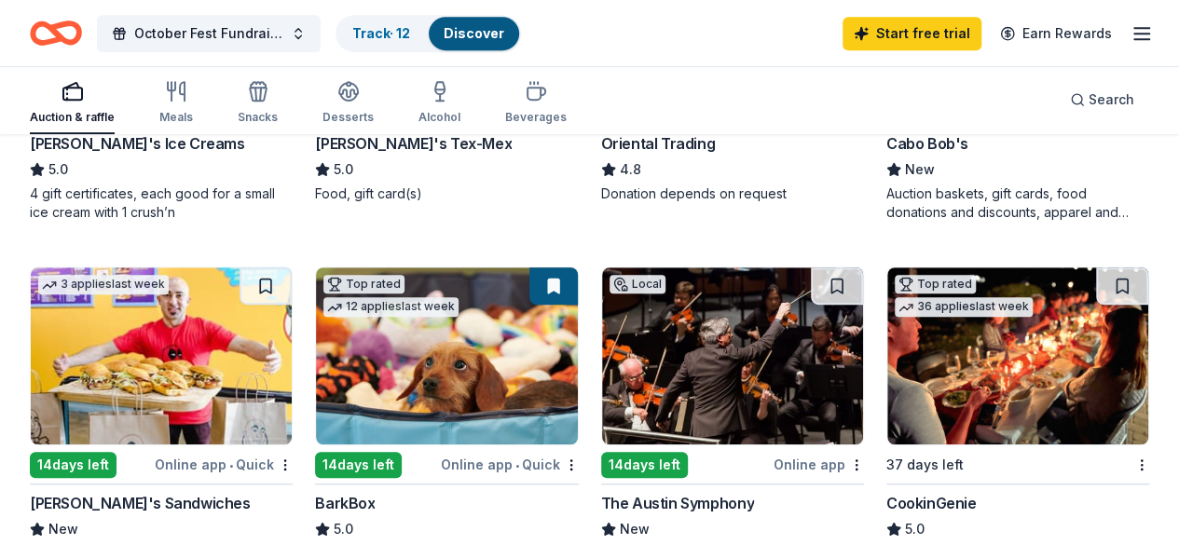
scroll to position [466, 0]
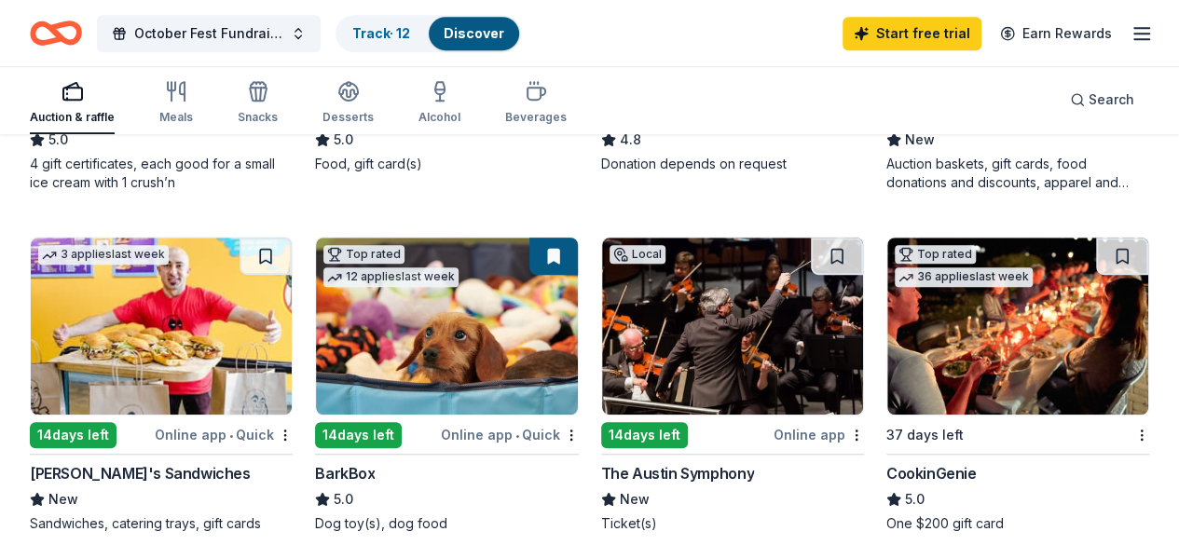
click at [316, 340] on img at bounding box center [446, 326] width 261 height 177
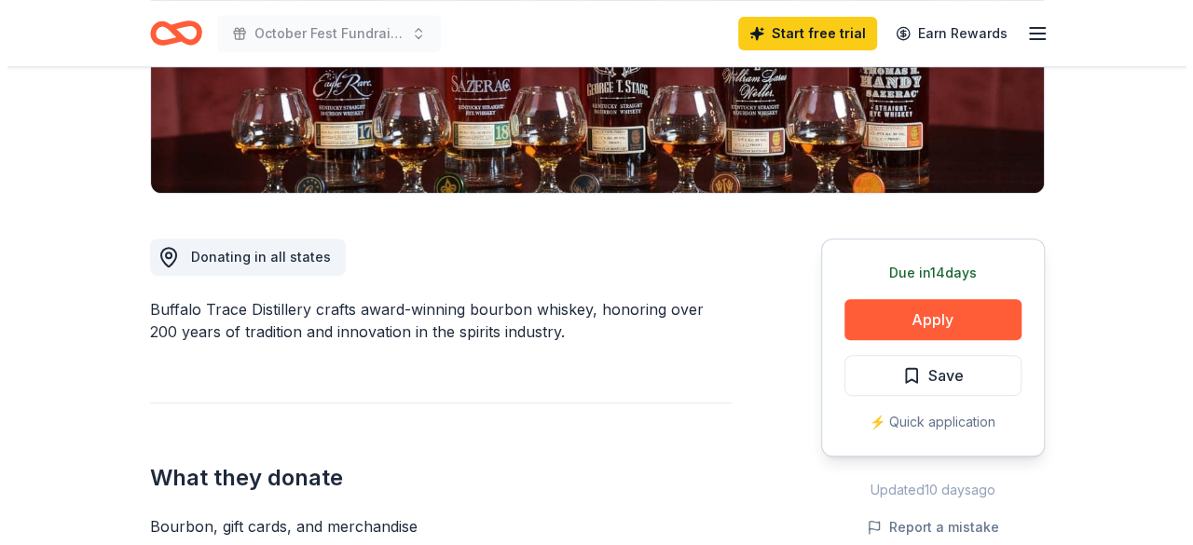
scroll to position [559, 0]
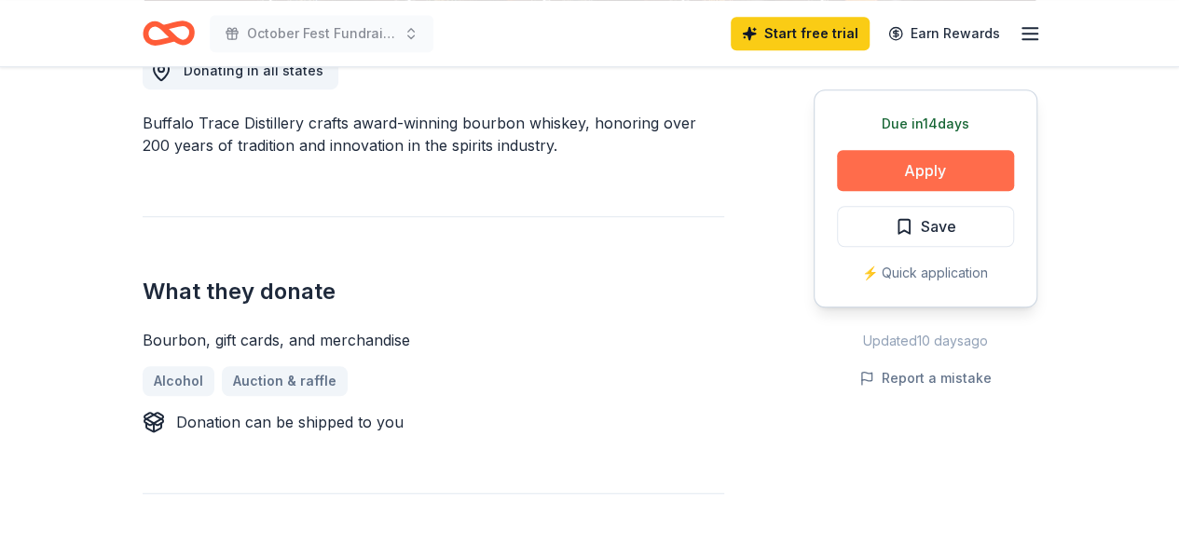
click at [967, 171] on button "Apply" at bounding box center [925, 170] width 177 height 41
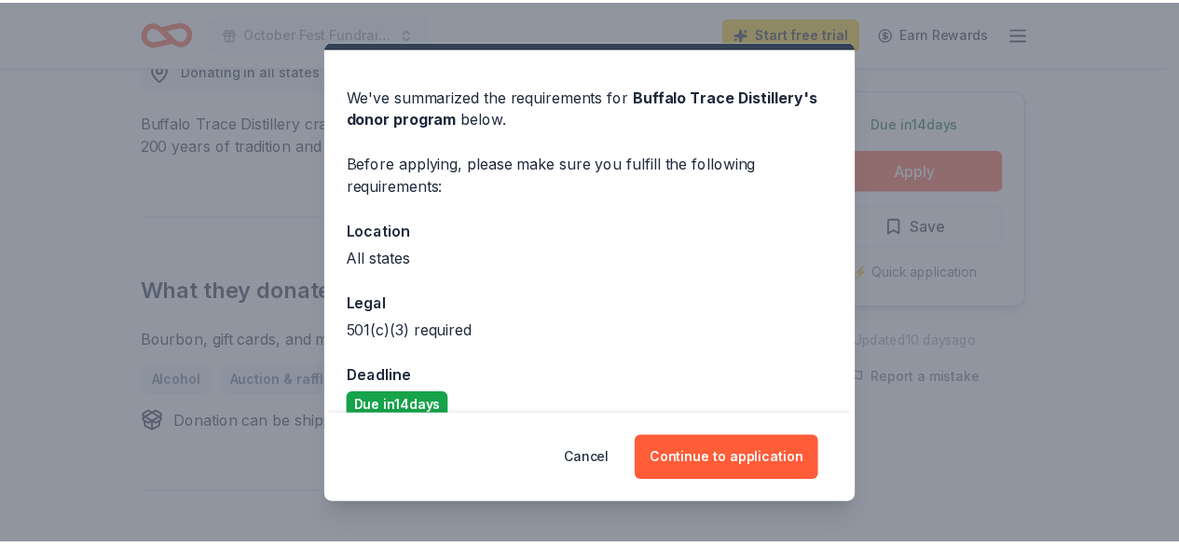
scroll to position [72, 0]
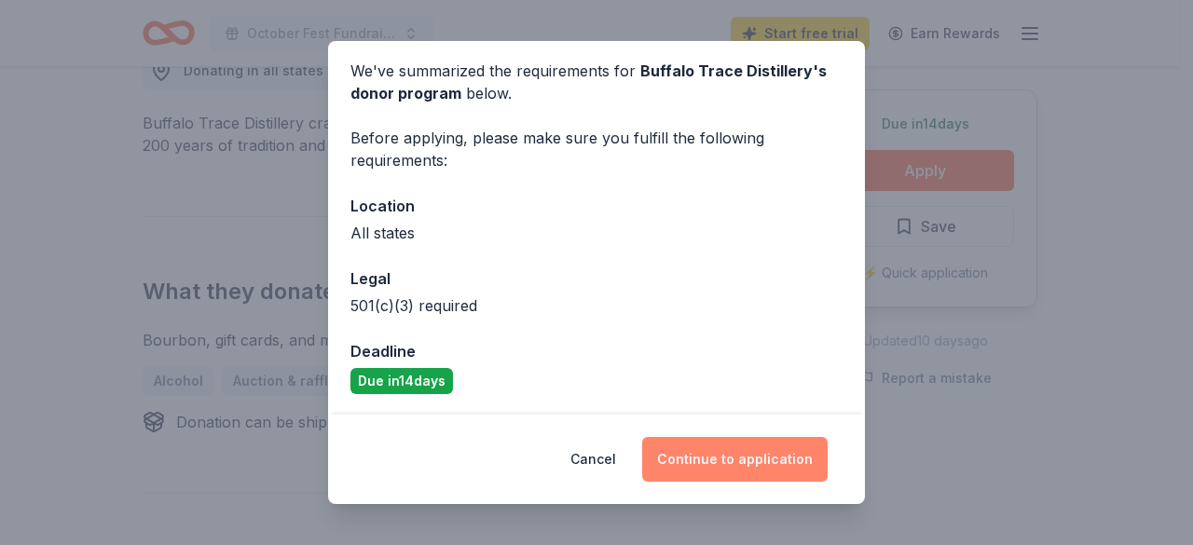
click at [766, 456] on button "Continue to application" at bounding box center [734, 459] width 185 height 45
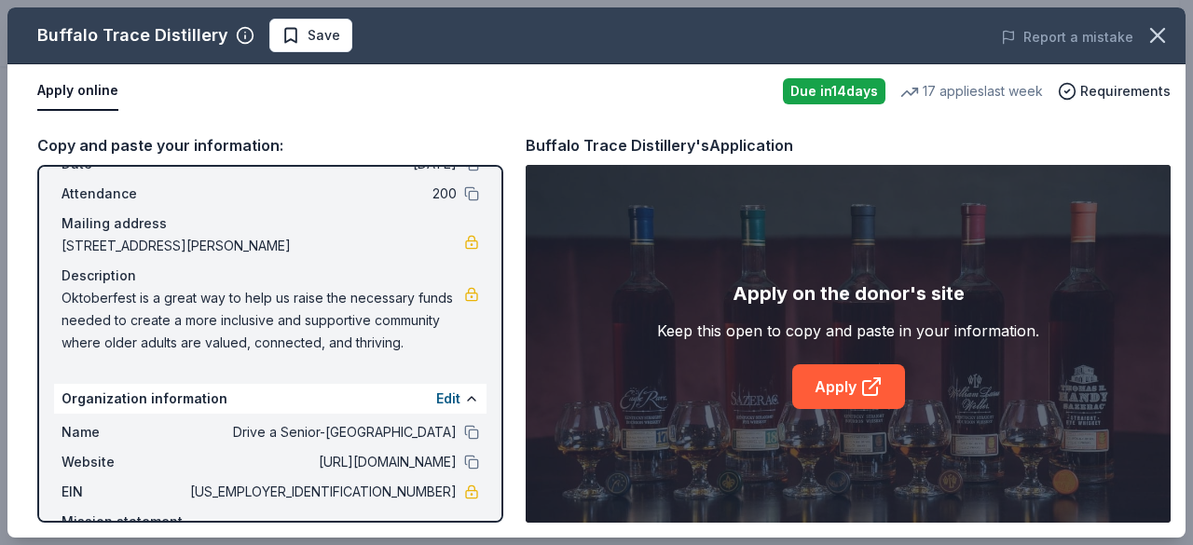
scroll to position [198, 0]
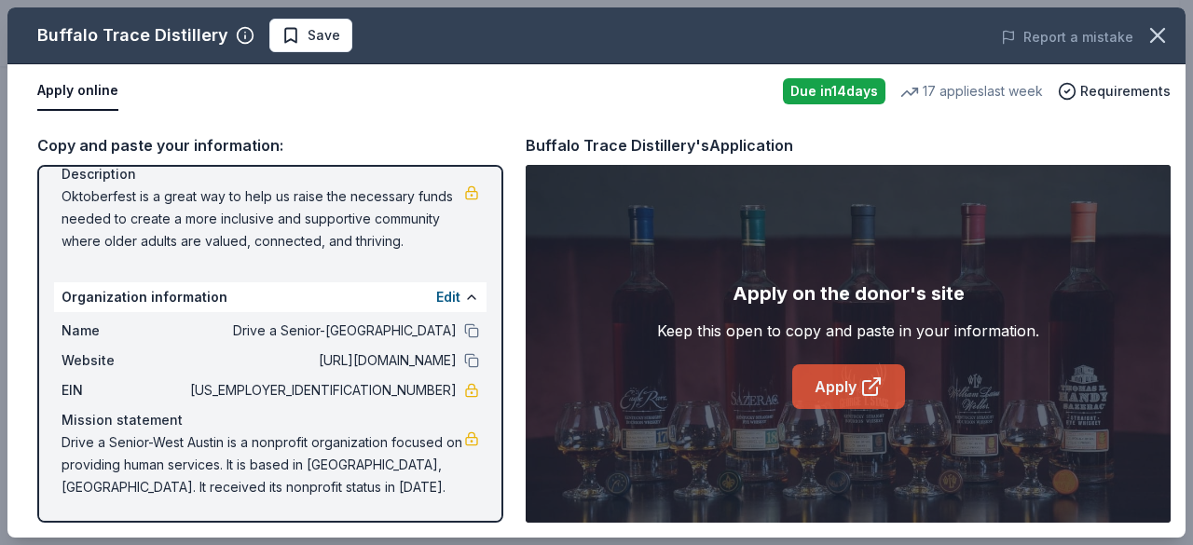
click at [866, 398] on icon at bounding box center [871, 387] width 22 height 22
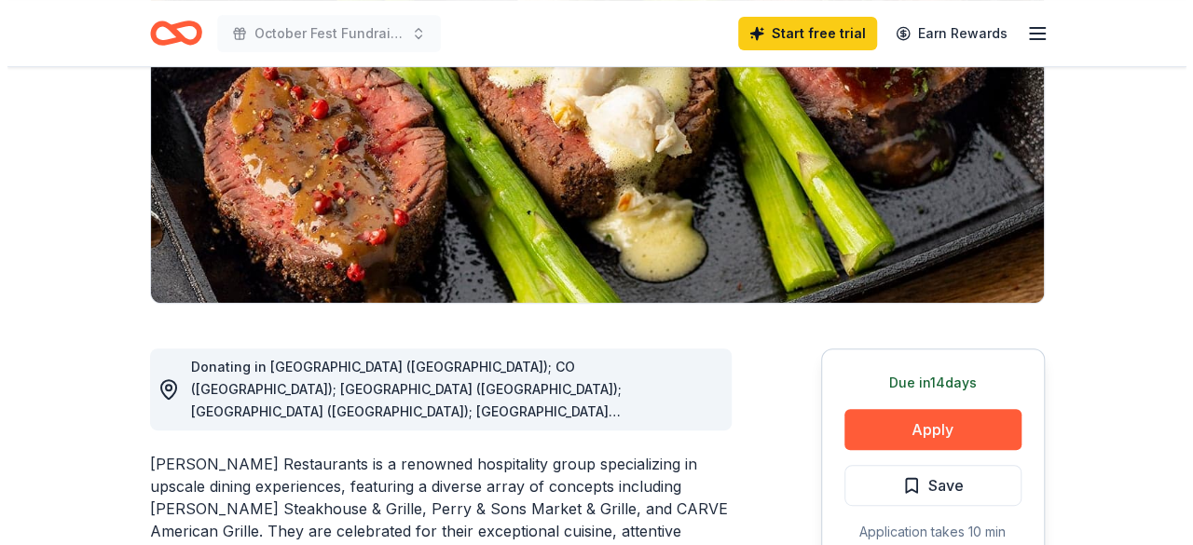
scroll to position [373, 0]
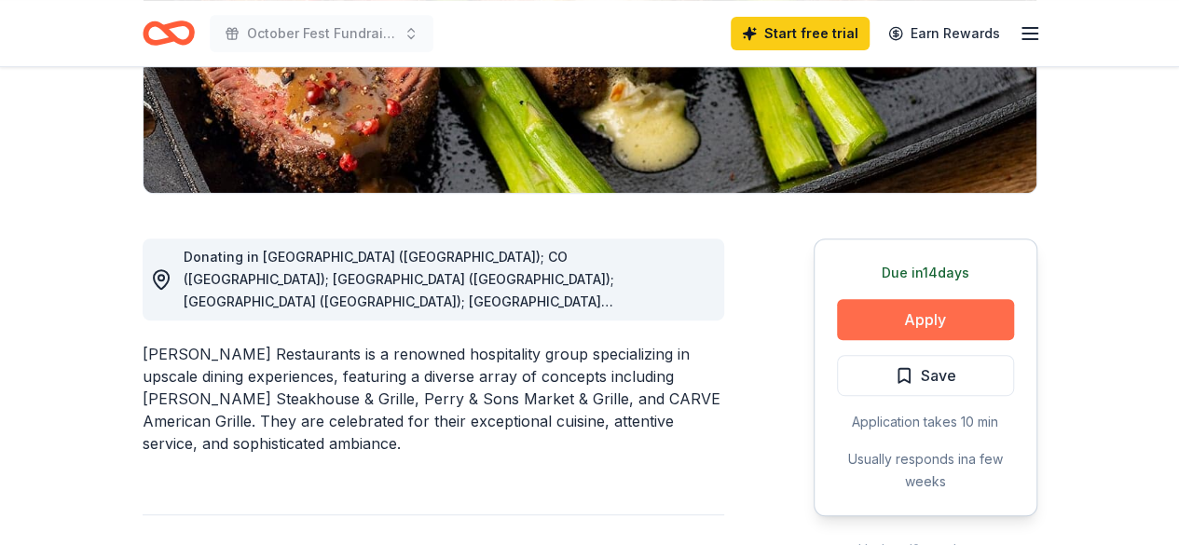
click at [919, 316] on button "Apply" at bounding box center [925, 319] width 177 height 41
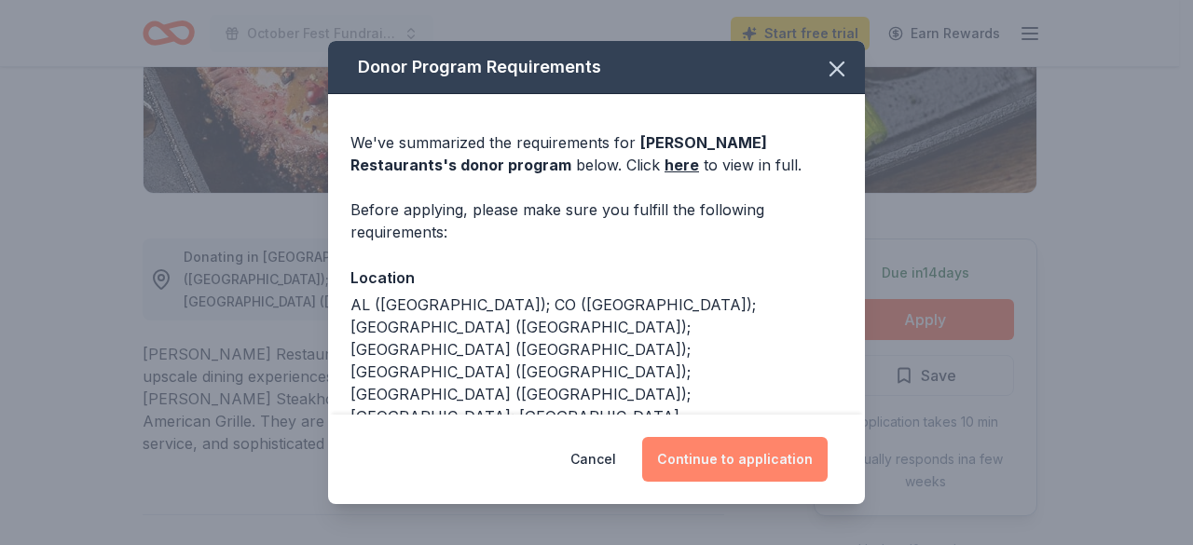
click at [787, 465] on button "Continue to application" at bounding box center [734, 459] width 185 height 45
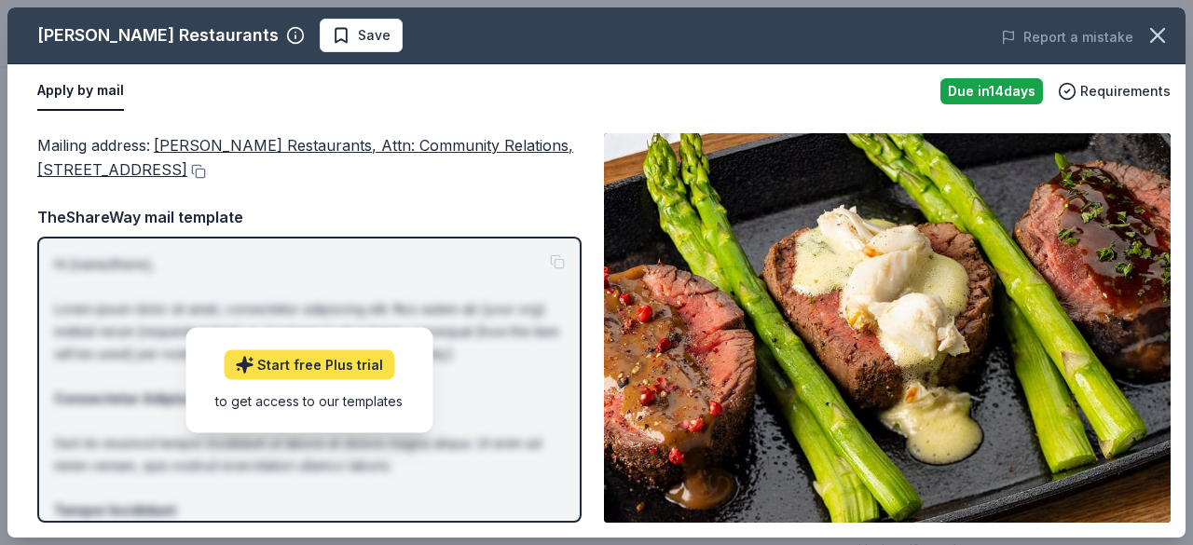
click at [310, 370] on link "Start free Plus trial" at bounding box center [309, 364] width 171 height 30
drag, startPoint x: 350, startPoint y: 379, endPoint x: 406, endPoint y: 381, distance: 55.9
click at [352, 379] on div "Start free Plus trial to get access to our templates" at bounding box center [308, 379] width 247 height 105
drag, startPoint x: 406, startPoint y: 381, endPoint x: 431, endPoint y: 372, distance: 26.8
click at [421, 374] on div "Start free Plus trial to get access to our templates" at bounding box center [308, 379] width 247 height 105
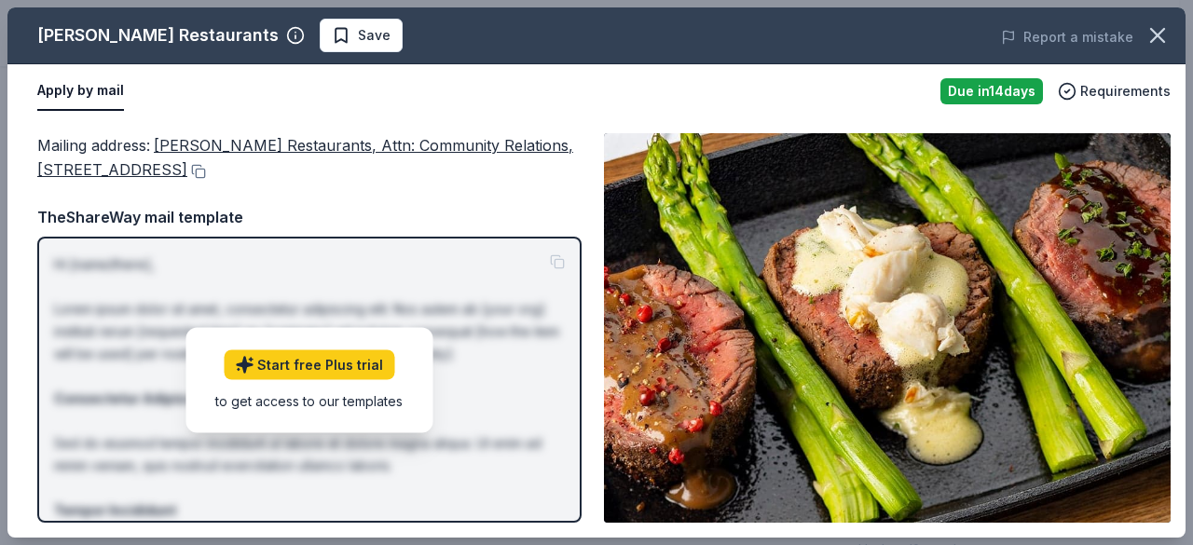
click at [444, 367] on p "Hi [name/there], Lorem ipsum dolor sit amet, consectetur adipiscing elit. Nos a…" at bounding box center [309, 532] width 511 height 559
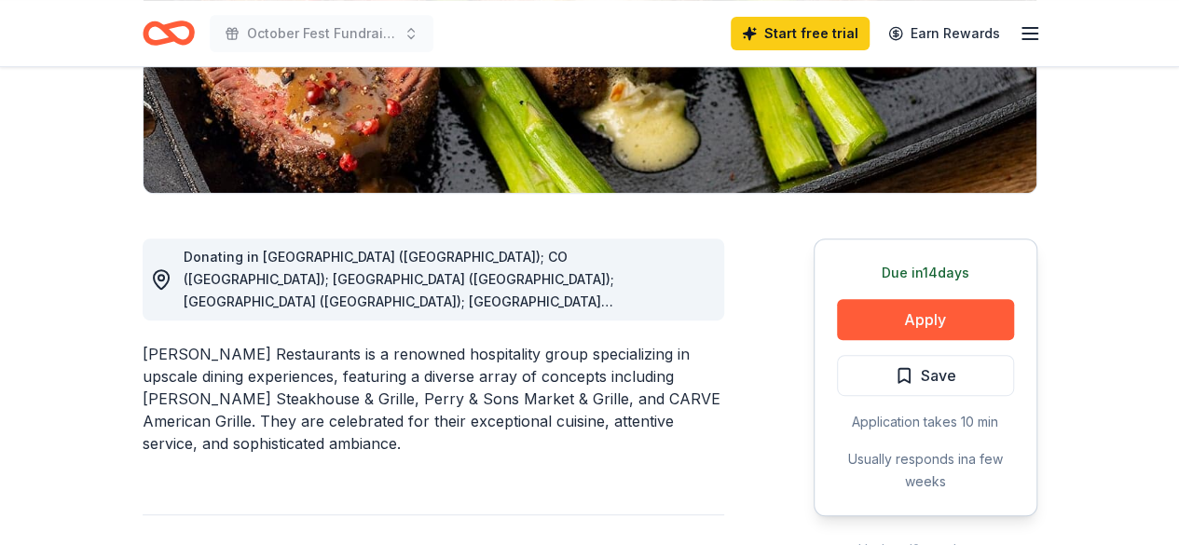
scroll to position [373, 0]
click at [915, 293] on div "Due [DATE] Apply Save Application takes 10 min Usually responds in a few weeks" at bounding box center [925, 378] width 224 height 278
click at [916, 307] on button "Apply" at bounding box center [925, 319] width 177 height 41
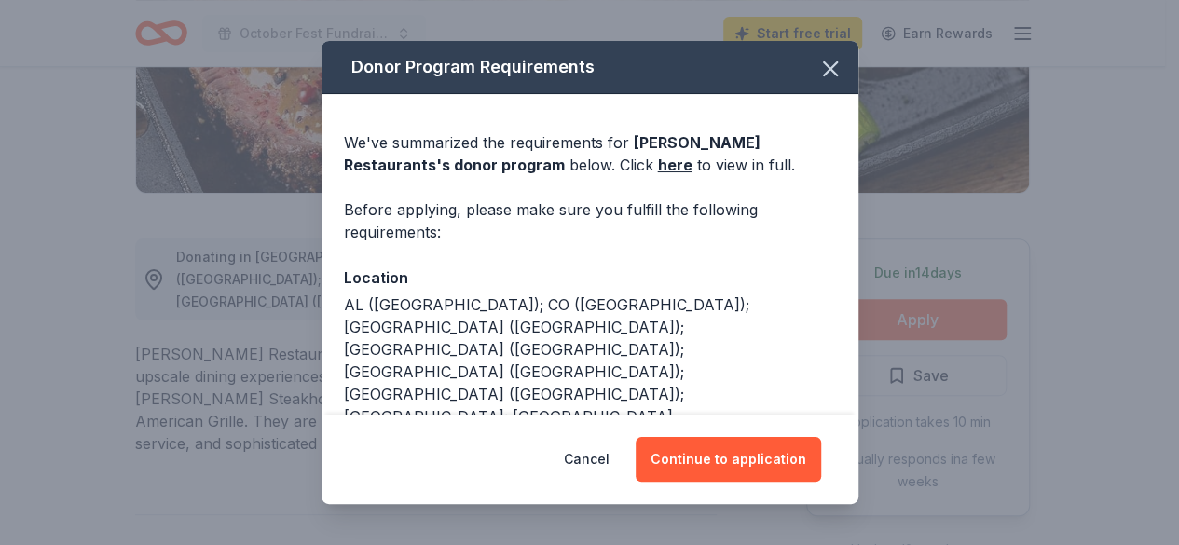
click at [916, 307] on div "Donor Program Requirements We've summarized the requirements for Perry's Restau…" at bounding box center [589, 272] width 1179 height 545
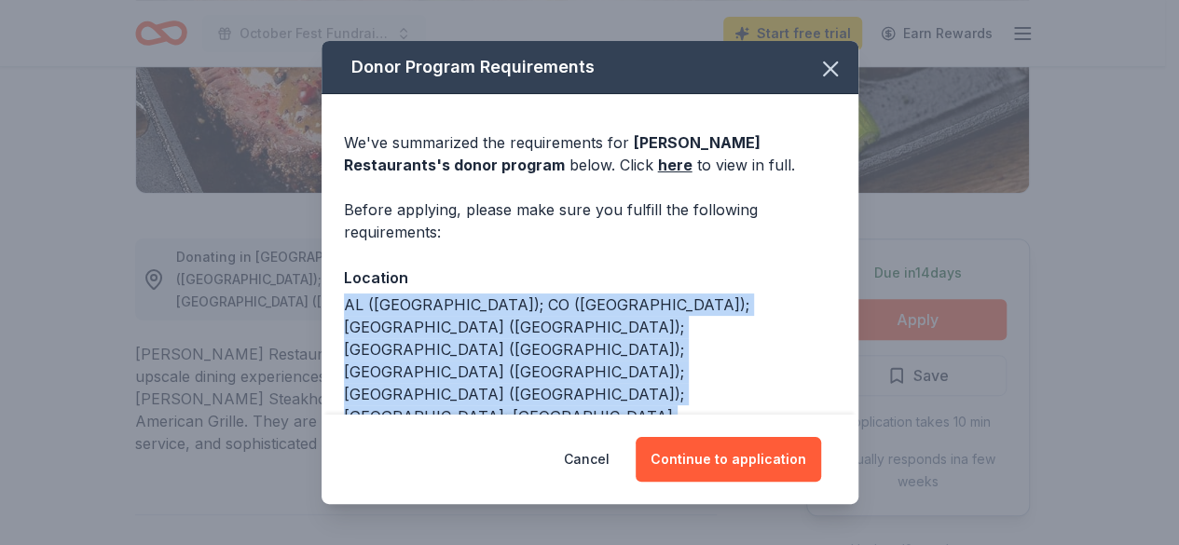
click at [919, 306] on div "Donor Program Requirements We've summarized the requirements for Perry's Restau…" at bounding box center [589, 272] width 1179 height 545
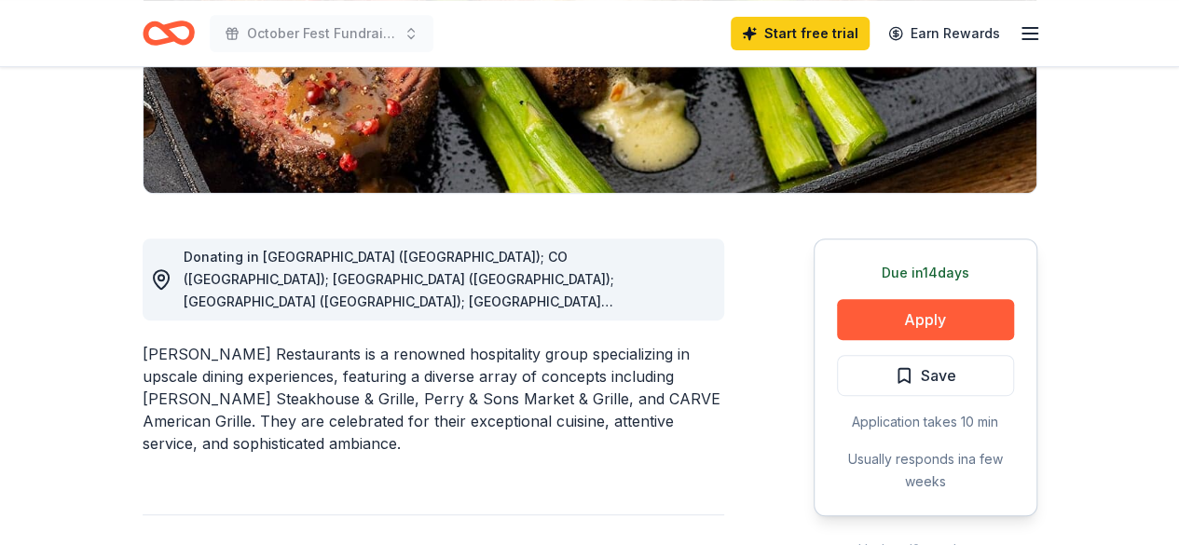
click at [919, 309] on div "Cancel Continue to application" at bounding box center [589, 272] width 1179 height 545
click at [934, 318] on div "Cancel Continue to application" at bounding box center [589, 272] width 1179 height 545
drag, startPoint x: 934, startPoint y: 318, endPoint x: 943, endPoint y: 314, distance: 10.0
click at [943, 314] on div "Cancel Continue to application" at bounding box center [589, 272] width 1179 height 545
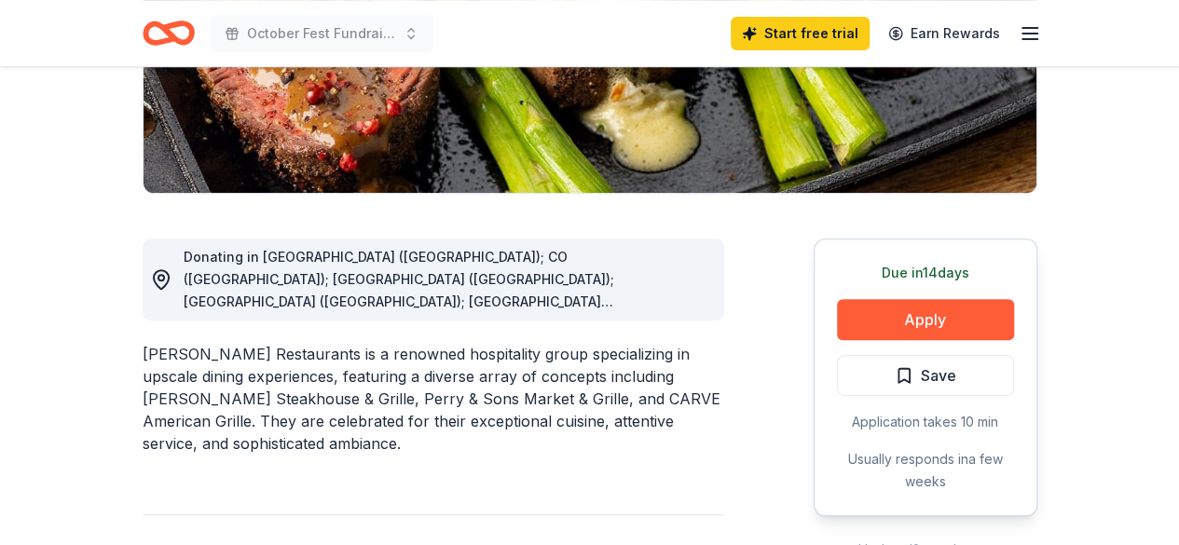
click at [943, 314] on div "Cancel Continue to application" at bounding box center [589, 272] width 1179 height 545
click at [929, 314] on div "Cancel Continue to application" at bounding box center [589, 272] width 1179 height 545
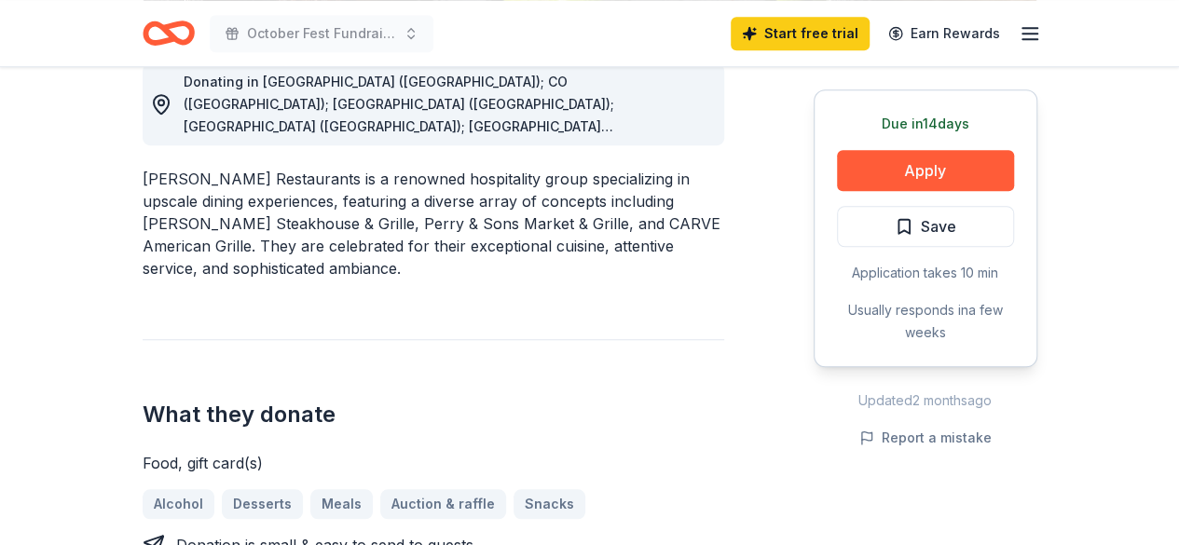
scroll to position [652, 0]
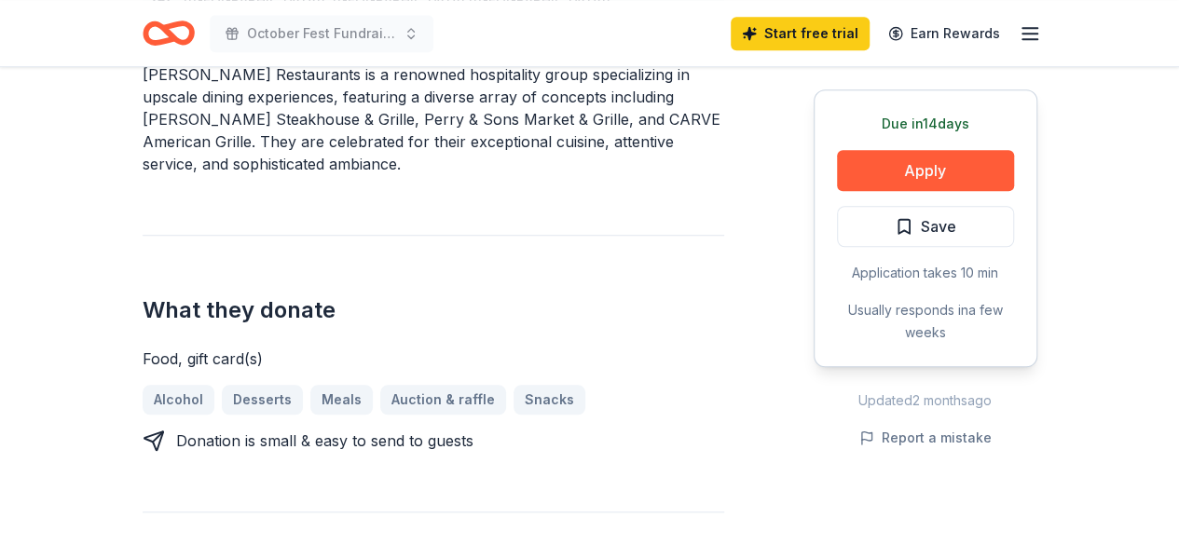
click at [955, 163] on div "Cancel Continue to application" at bounding box center [589, 272] width 1179 height 545
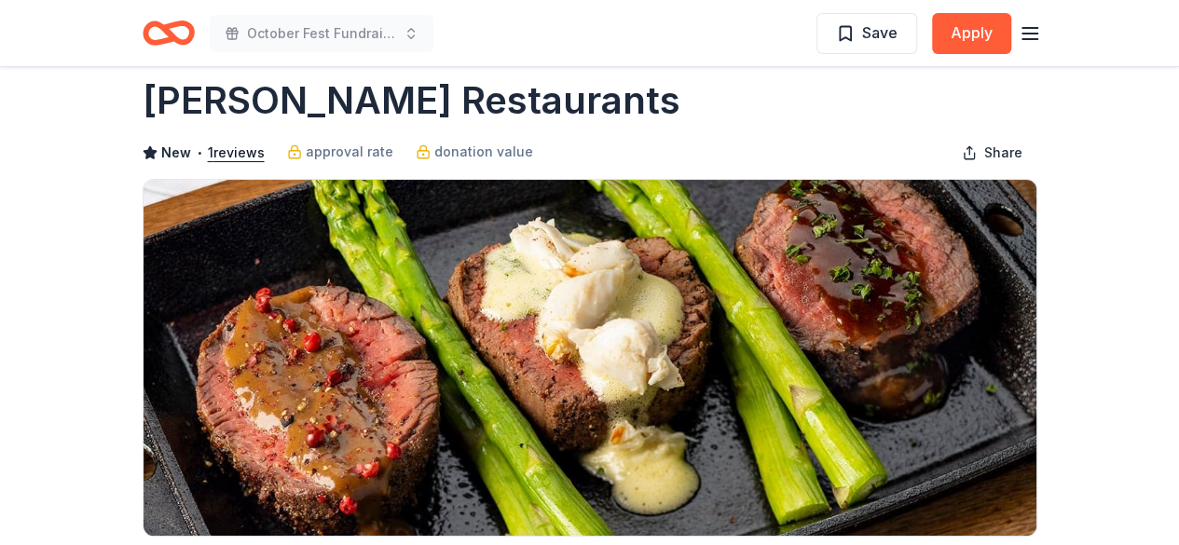
scroll to position [0, 0]
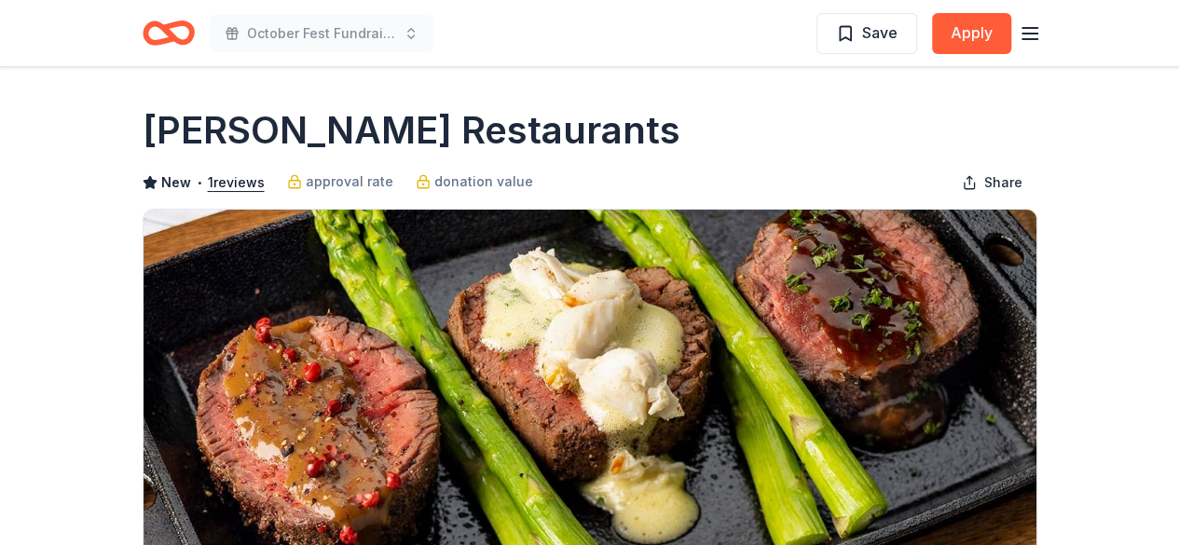
click at [971, 30] on div "Cancel Continue to application" at bounding box center [589, 272] width 1179 height 545
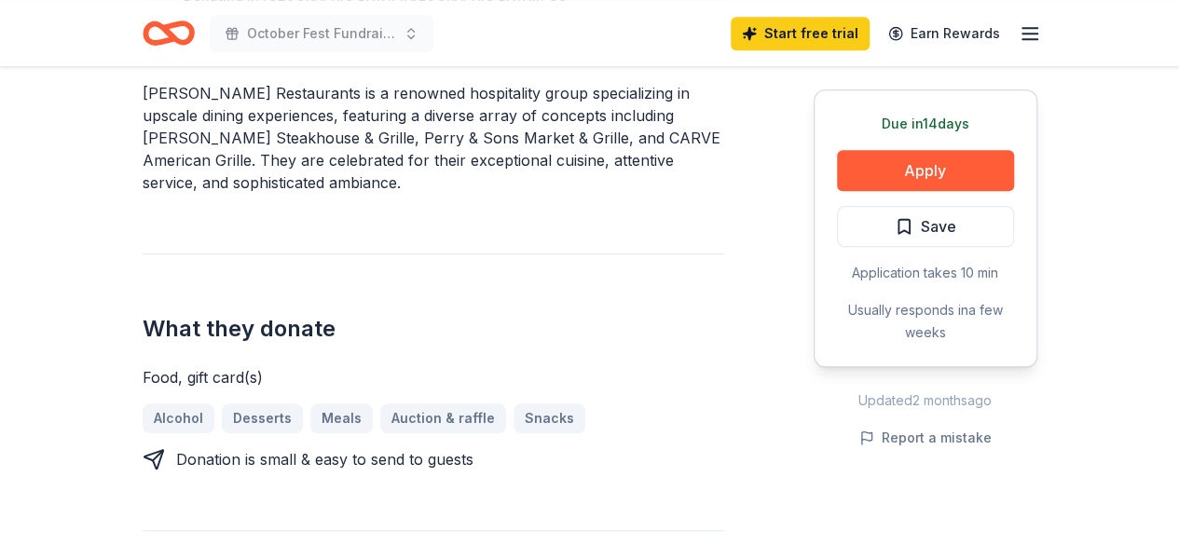
scroll to position [652, 0]
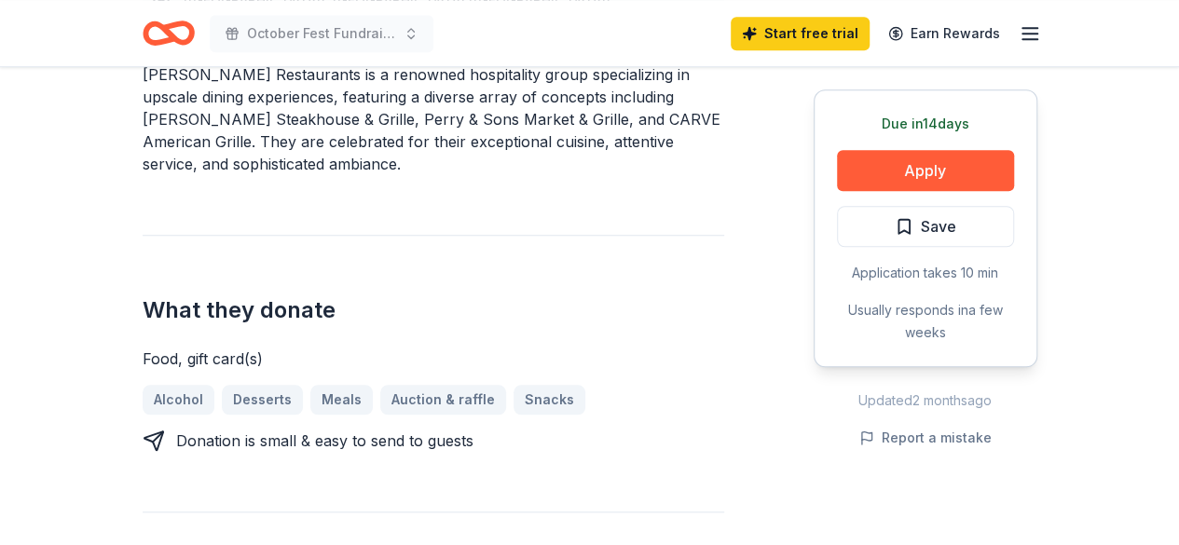
click at [947, 186] on div "Cancel Continue to application" at bounding box center [589, 272] width 1179 height 545
click at [947, 185] on div "Cancel Continue to application" at bounding box center [589, 272] width 1179 height 545
click at [947, 183] on div "Cancel Continue to application" at bounding box center [589, 272] width 1179 height 545
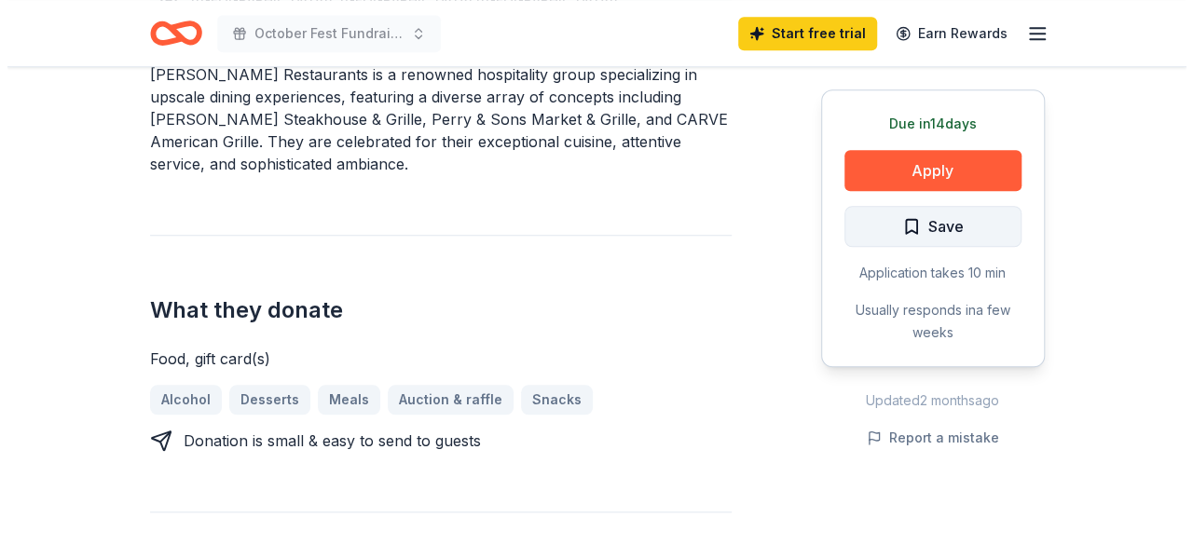
scroll to position [652, 0]
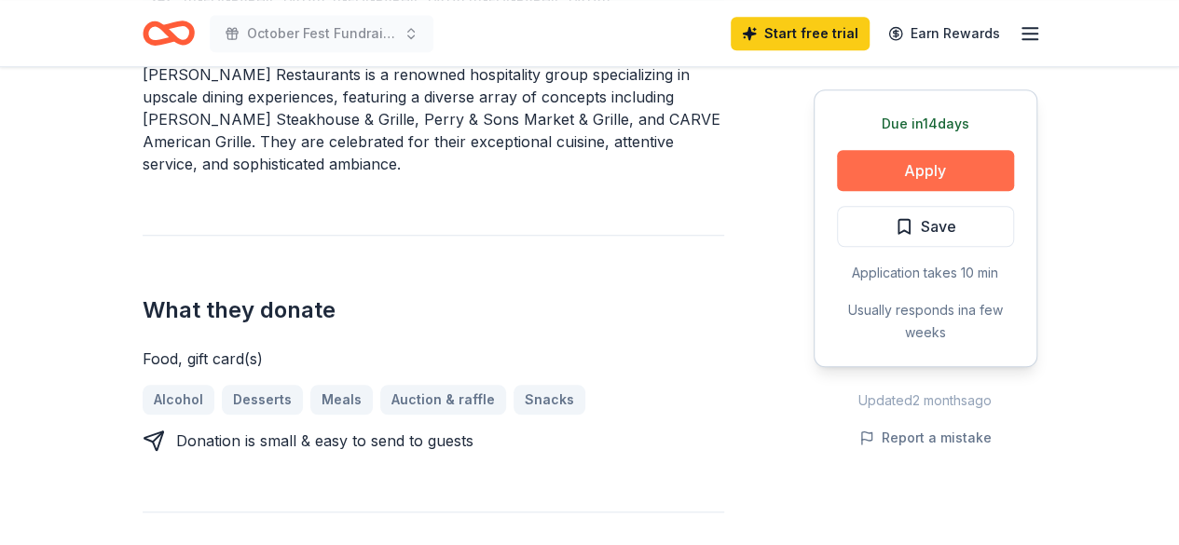
click at [958, 168] on button "Apply" at bounding box center [925, 170] width 177 height 41
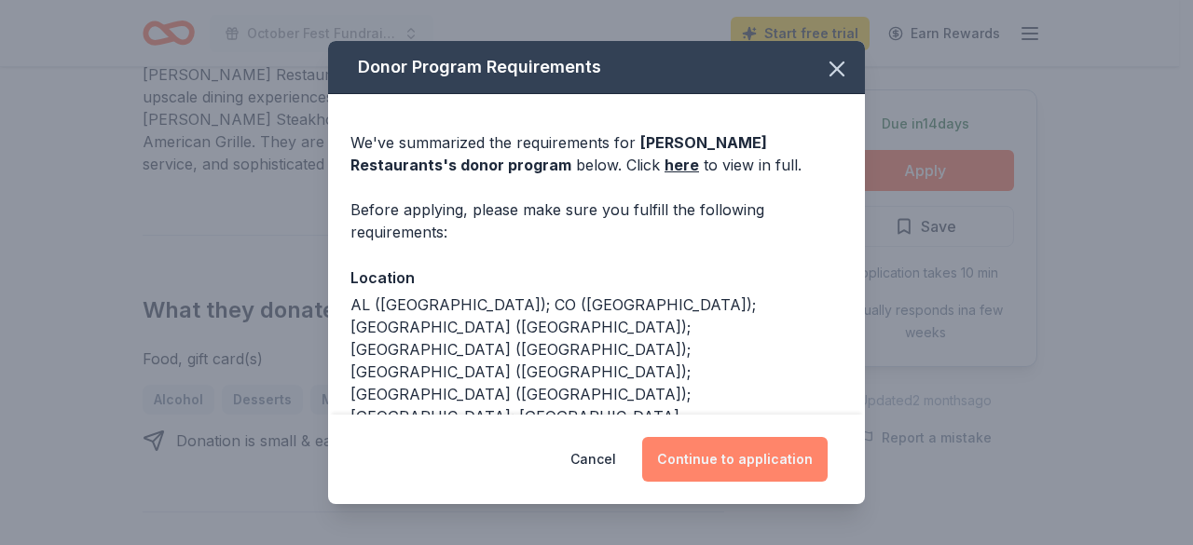
click at [785, 476] on button "Continue to application" at bounding box center [734, 459] width 185 height 45
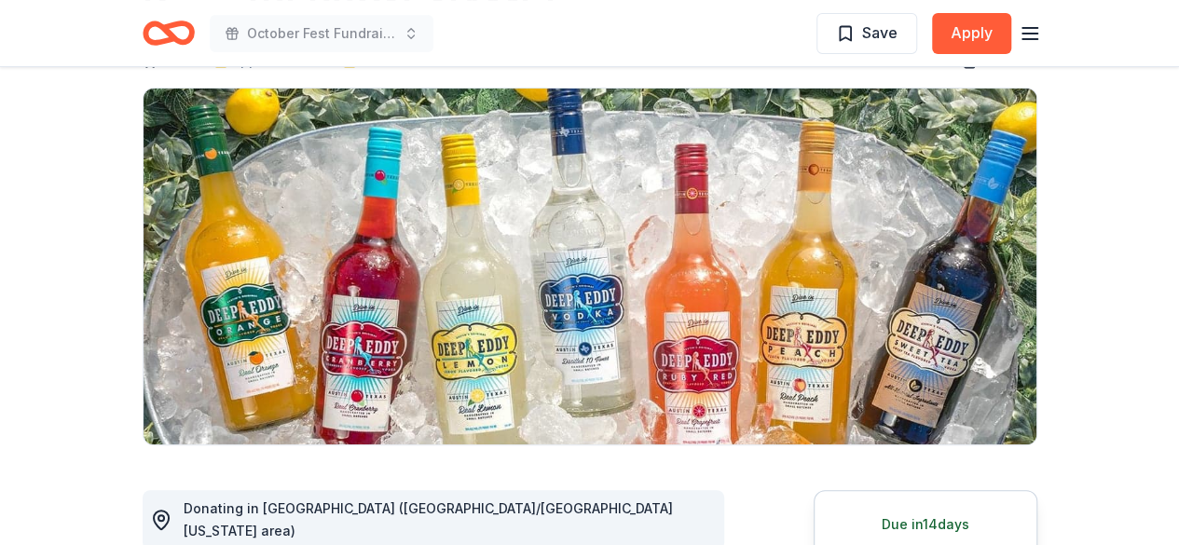
scroll to position [93, 0]
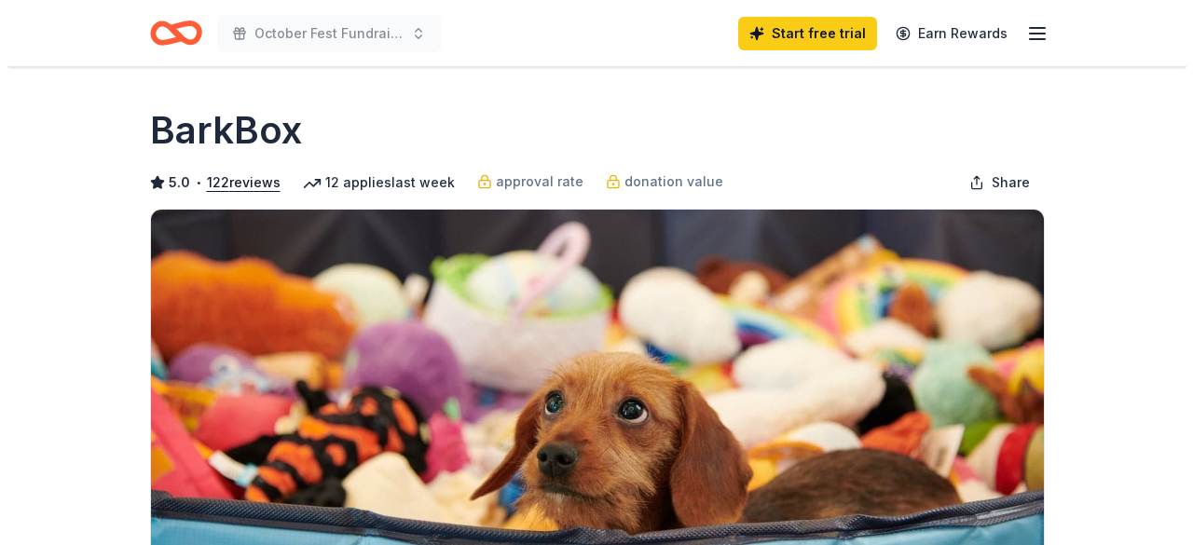
scroll to position [373, 0]
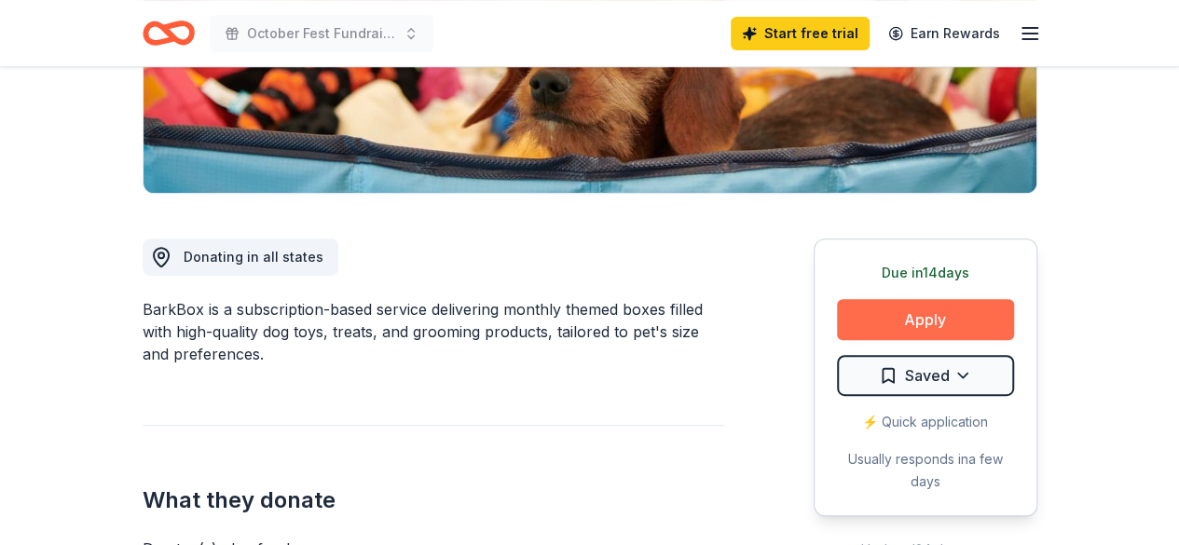
click at [900, 321] on button "Apply" at bounding box center [925, 319] width 177 height 41
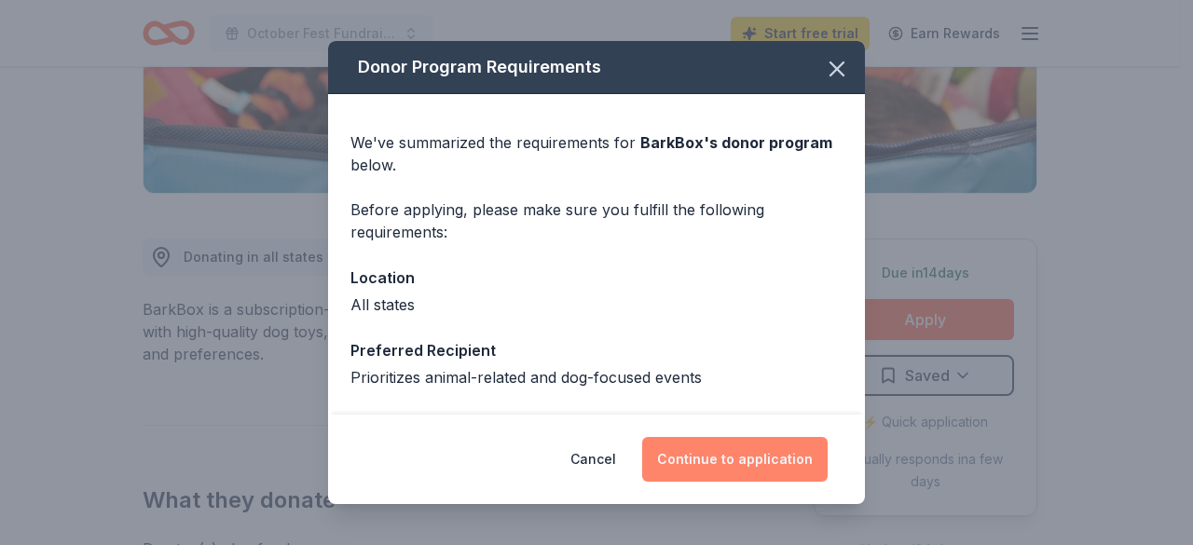
click at [764, 455] on button "Continue to application" at bounding box center [734, 459] width 185 height 45
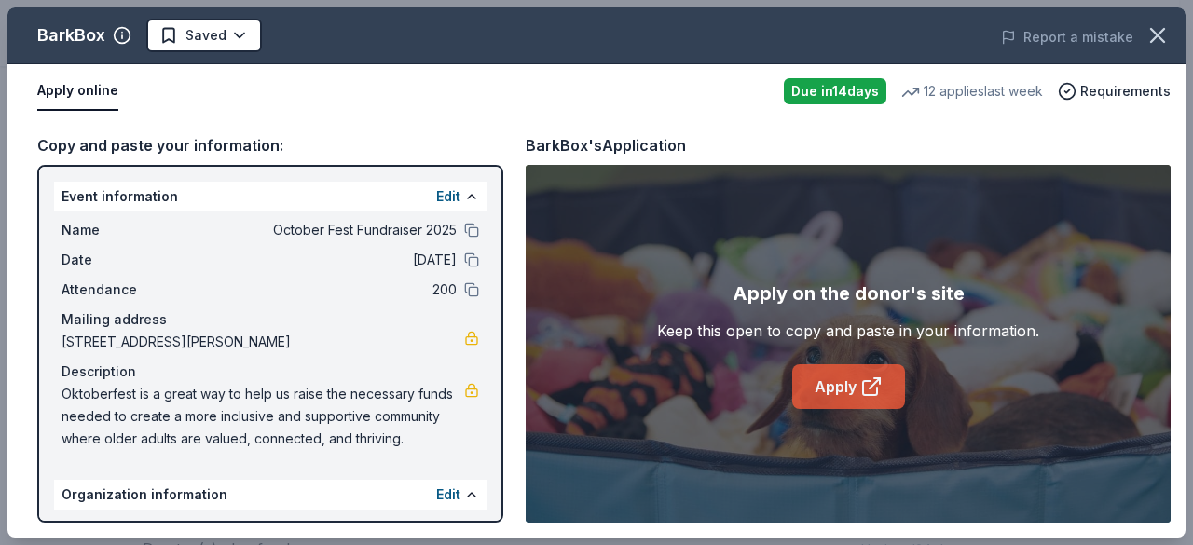
click at [855, 389] on link "Apply" at bounding box center [848, 386] width 113 height 45
